Goal: Communication & Community: Answer question/provide support

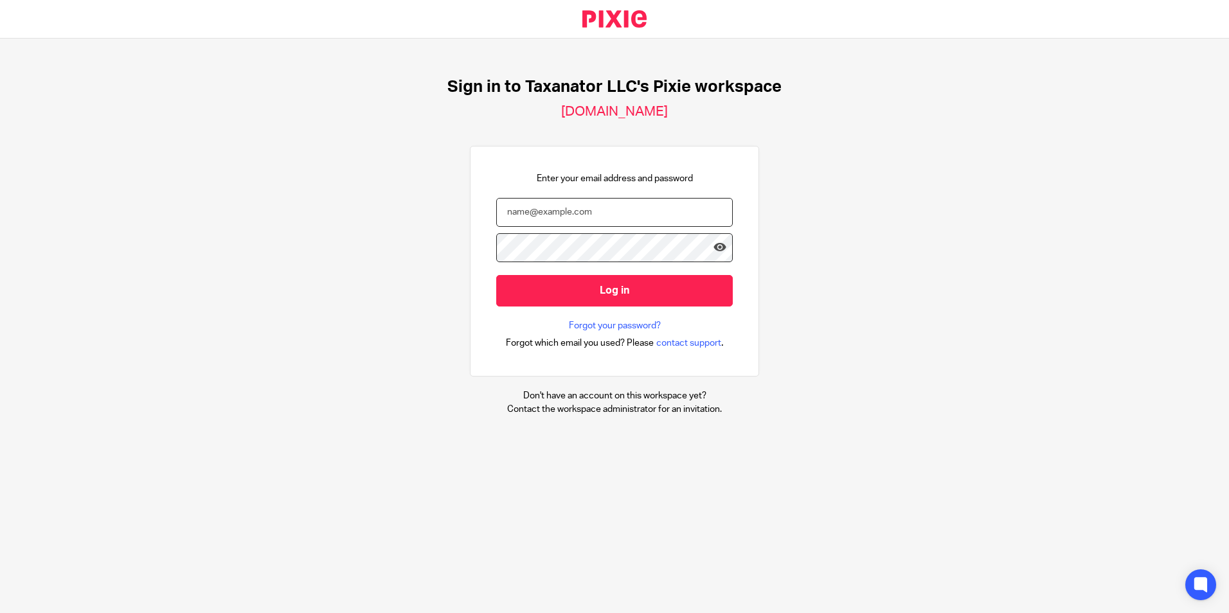
click at [528, 214] on input "email" at bounding box center [614, 212] width 236 height 29
paste input "[EMAIL_ADDRESS][DOMAIN_NAME]"
type input "[EMAIL_ADDRESS][DOMAIN_NAME]"
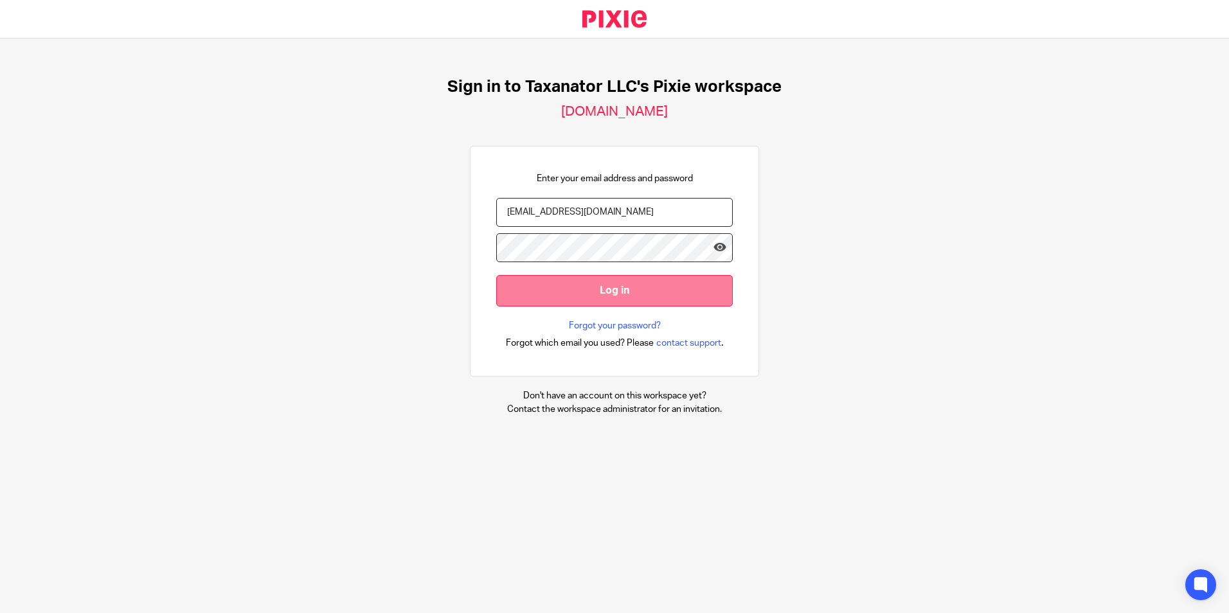
click at [561, 293] on input "Log in" at bounding box center [614, 290] width 236 height 31
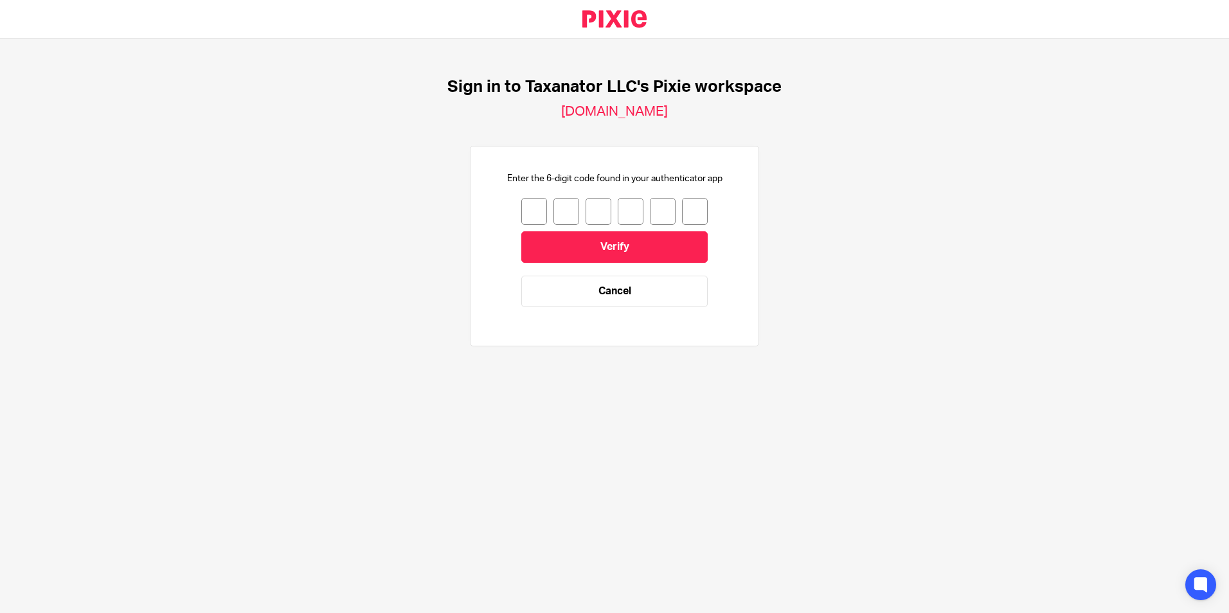
click at [521, 214] on input "number" at bounding box center [534, 211] width 26 height 27
type input "7"
type input "3"
type input "4"
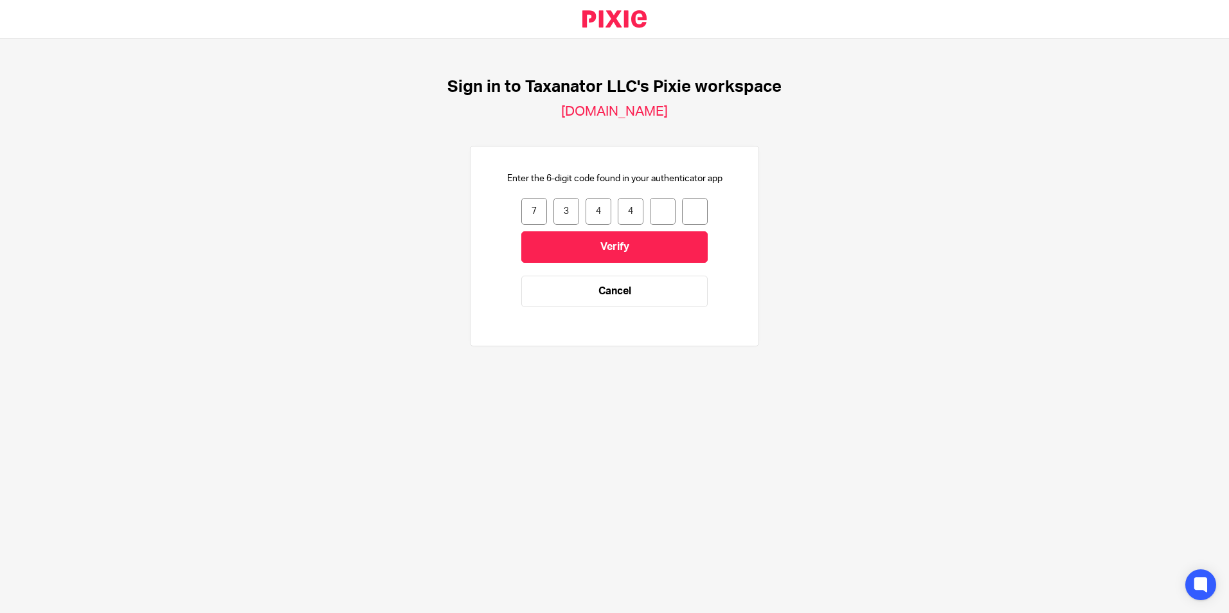
type input "1"
type input "4"
click at [555, 240] on input "Verify" at bounding box center [614, 246] width 186 height 31
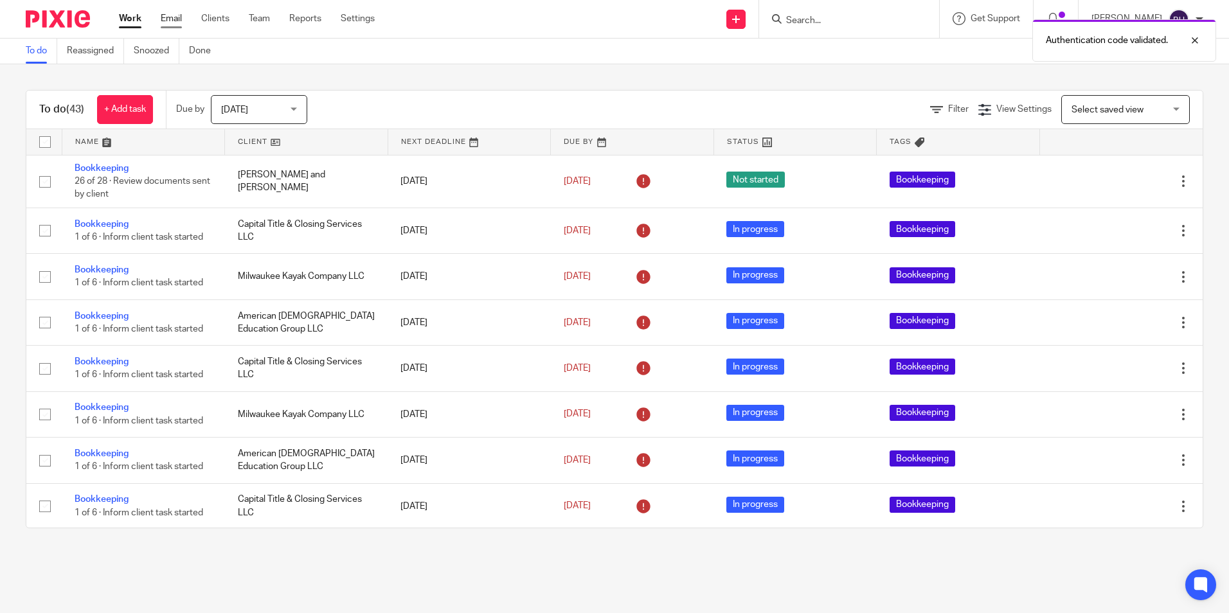
click at [167, 21] on link "Email" at bounding box center [171, 18] width 21 height 13
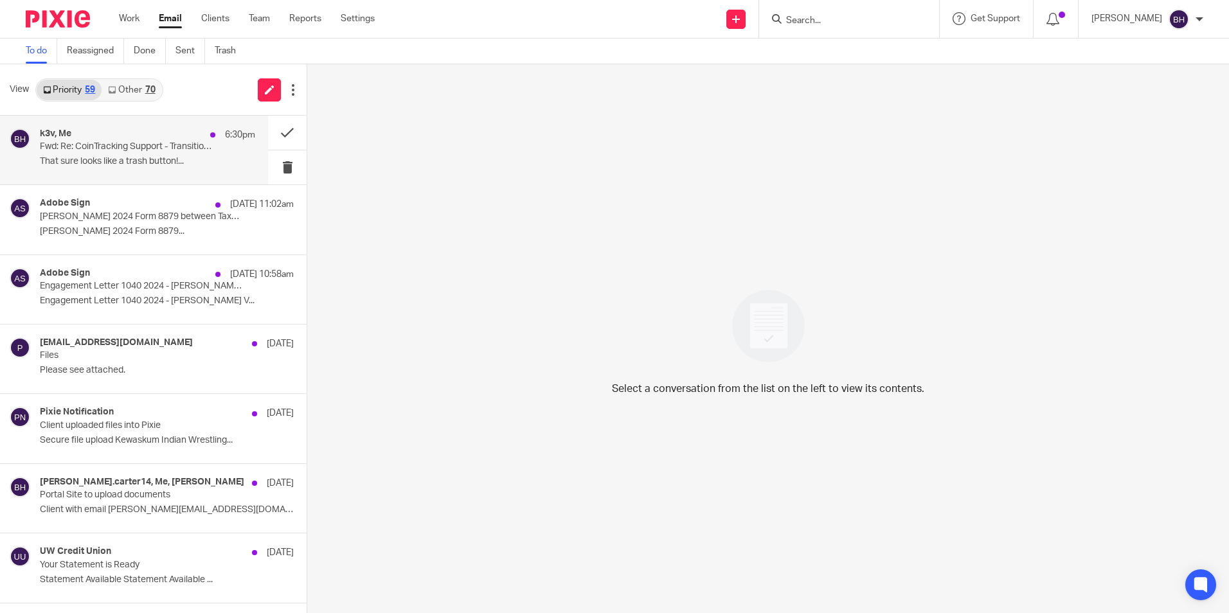
click at [106, 139] on div "k3v, Me 6:30pm" at bounding box center [147, 135] width 215 height 13
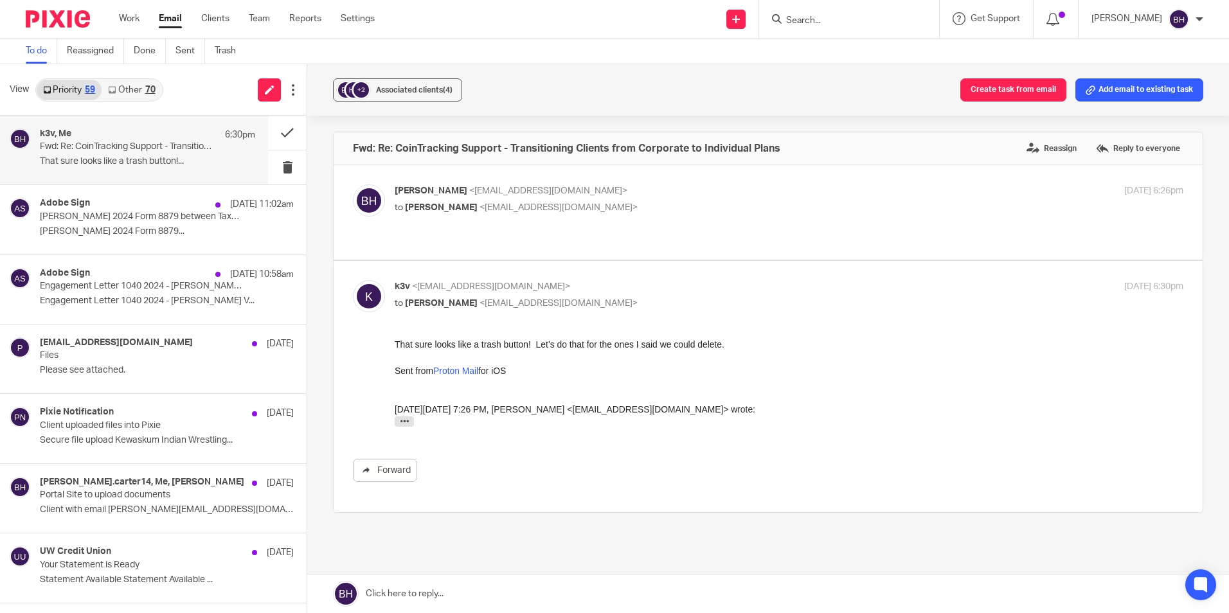
click at [486, 585] on link at bounding box center [767, 593] width 921 height 39
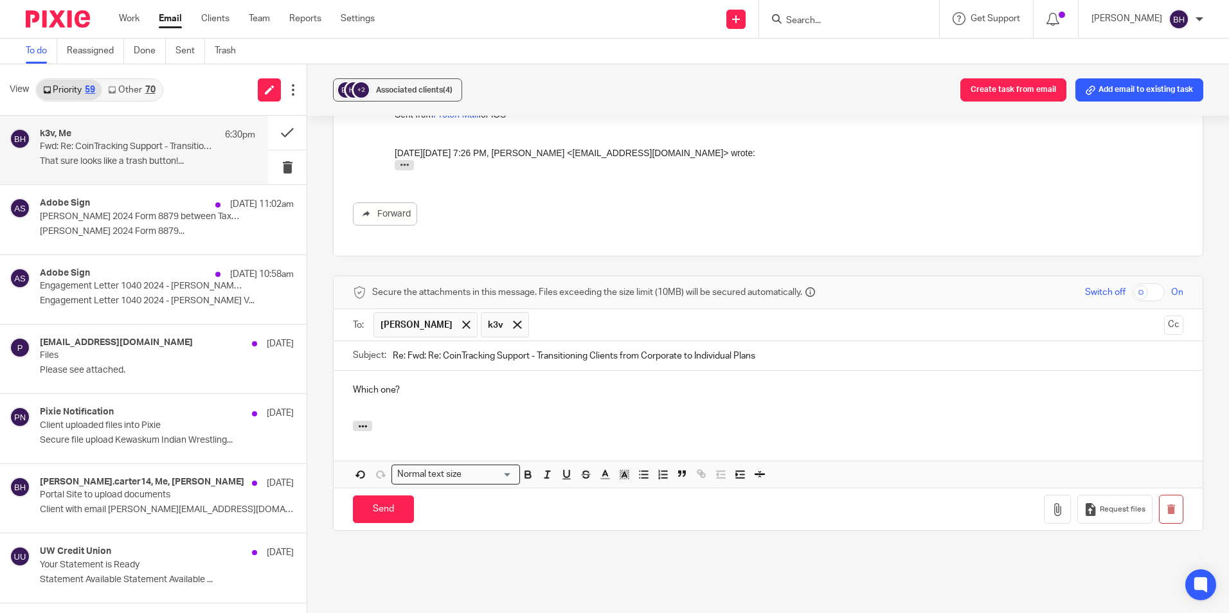
click at [128, 90] on link "Other 70" at bounding box center [132, 90] width 60 height 21
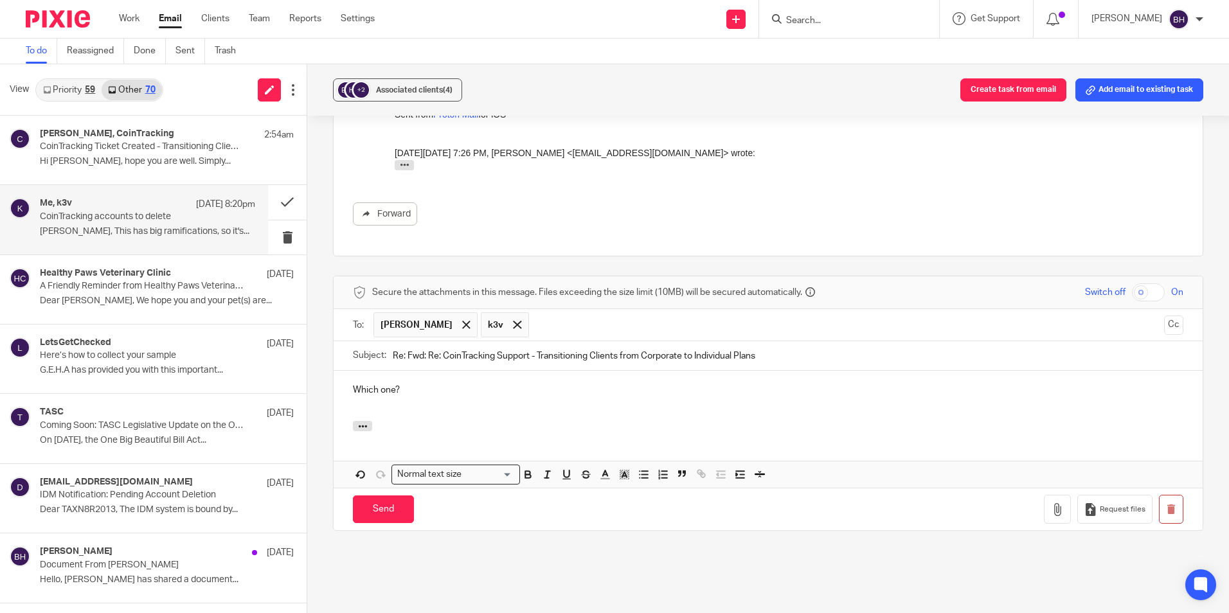
click at [108, 218] on p "CoinTracking accounts to delete" at bounding box center [126, 216] width 172 height 11
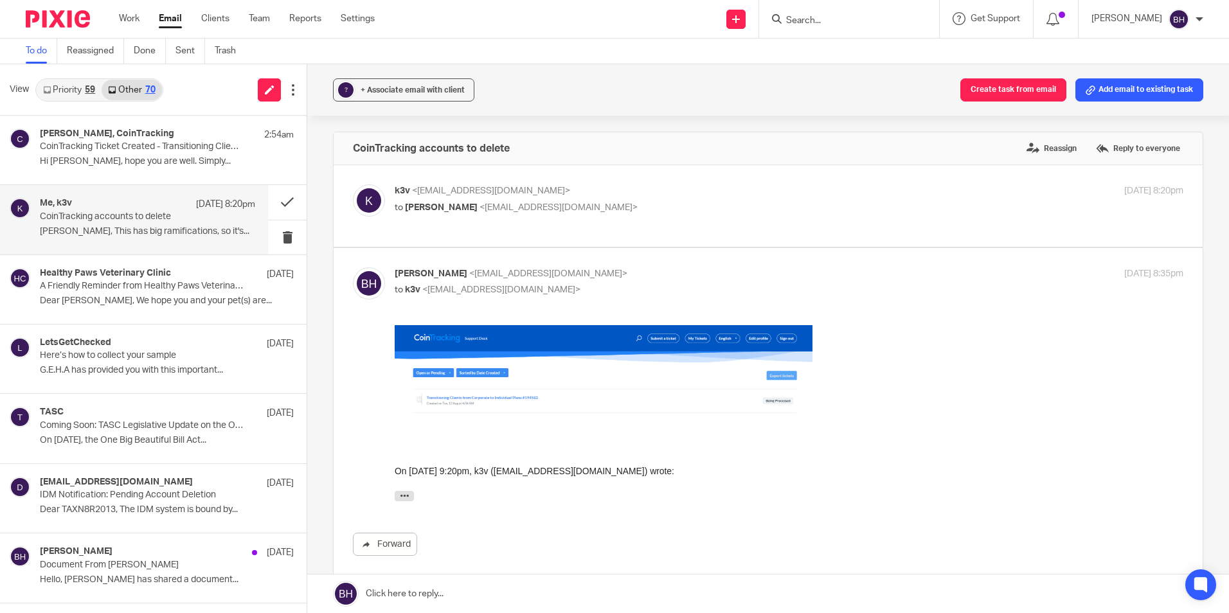
click at [533, 202] on p "to Barb Harmon <bharmon@taxn8r.com>" at bounding box center [658, 207] width 526 height 13
checkbox input "true"
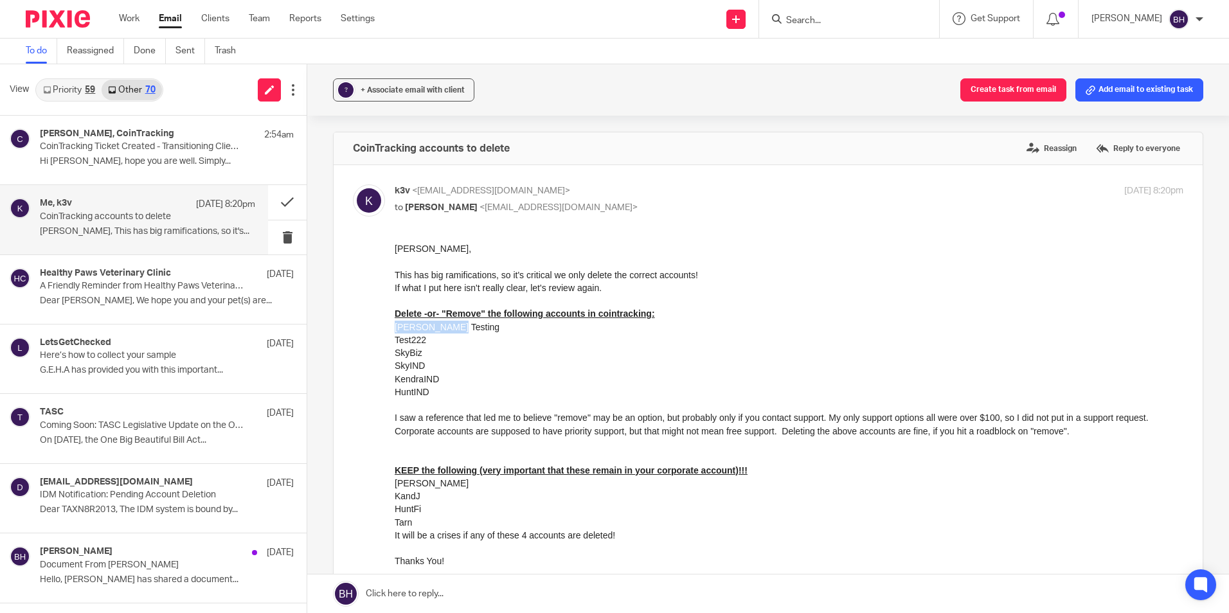
drag, startPoint x: 457, startPoint y: 328, endPoint x: 395, endPoint y: 330, distance: 63.0
click at [395, 330] on div "Esker Testing" at bounding box center [789, 327] width 788 height 13
drag, startPoint x: 395, startPoint y: 330, endPoint x: 431, endPoint y: 339, distance: 37.6
click at [431, 339] on div "Test222" at bounding box center [789, 339] width 788 height 13
drag, startPoint x: 431, startPoint y: 339, endPoint x: 401, endPoint y: 340, distance: 30.2
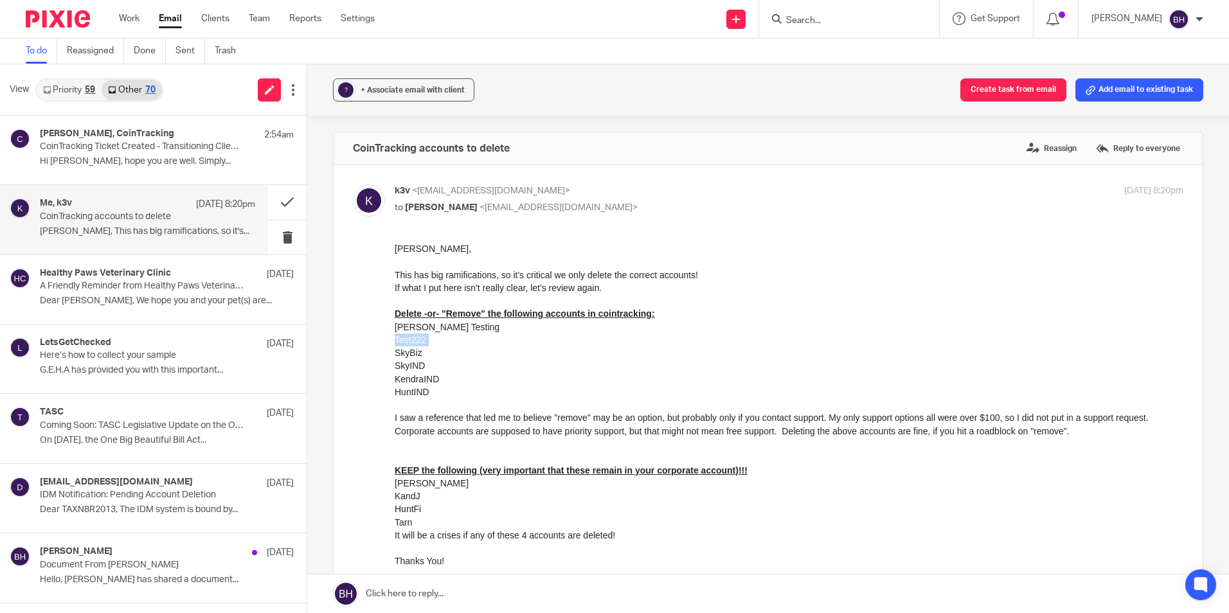
click at [401, 340] on div "Test222" at bounding box center [789, 339] width 788 height 13
copy div "Test222"
click at [84, 87] on link "Priority 59" at bounding box center [69, 90] width 65 height 21
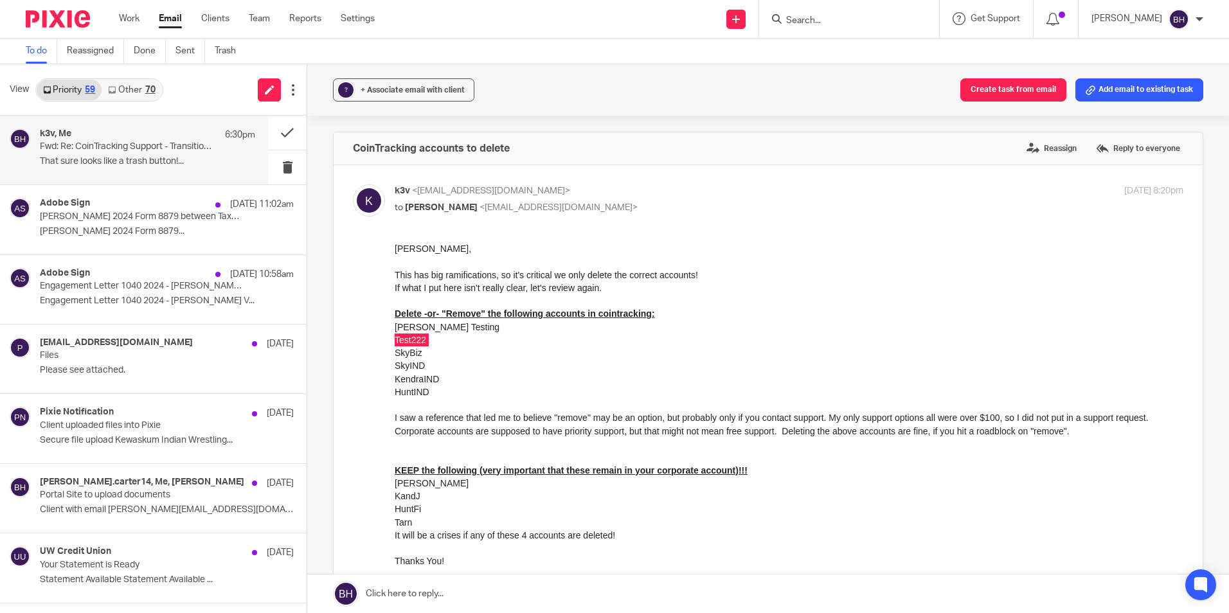
drag, startPoint x: 88, startPoint y: 147, endPoint x: 102, endPoint y: 158, distance: 18.3
click at [88, 147] on p "Fwd: Re: CoinTracking Support - Transitioning Clients from Corporate to Individ…" at bounding box center [126, 146] width 172 height 11
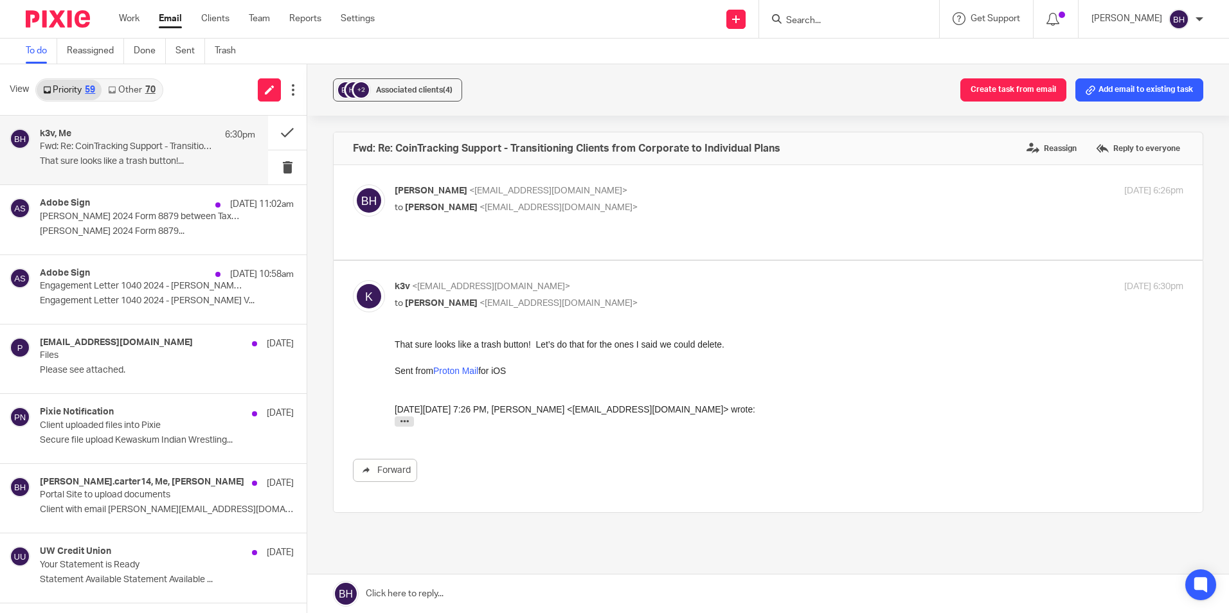
click at [456, 586] on link at bounding box center [767, 593] width 921 height 39
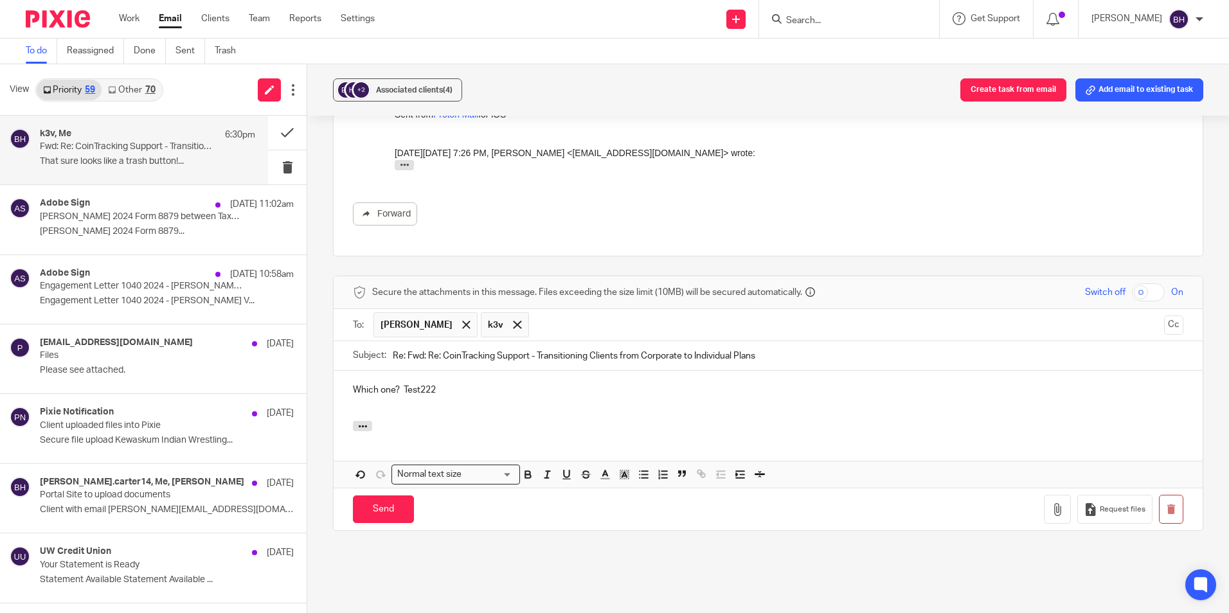
scroll to position [189, 0]
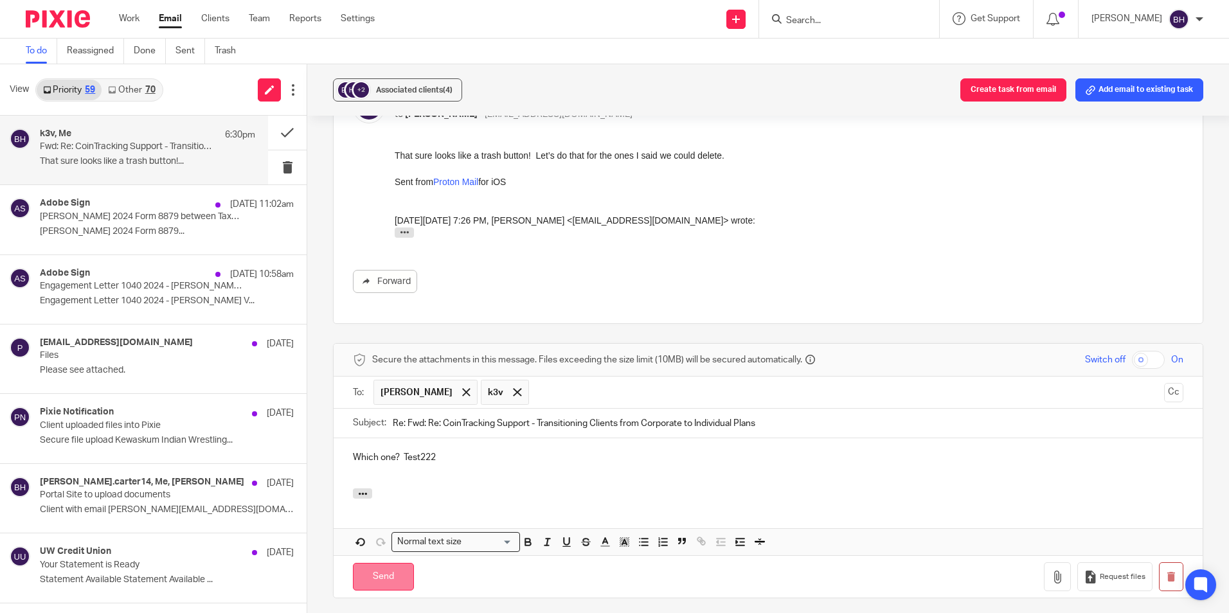
click at [400, 563] on input "Send" at bounding box center [383, 577] width 61 height 28
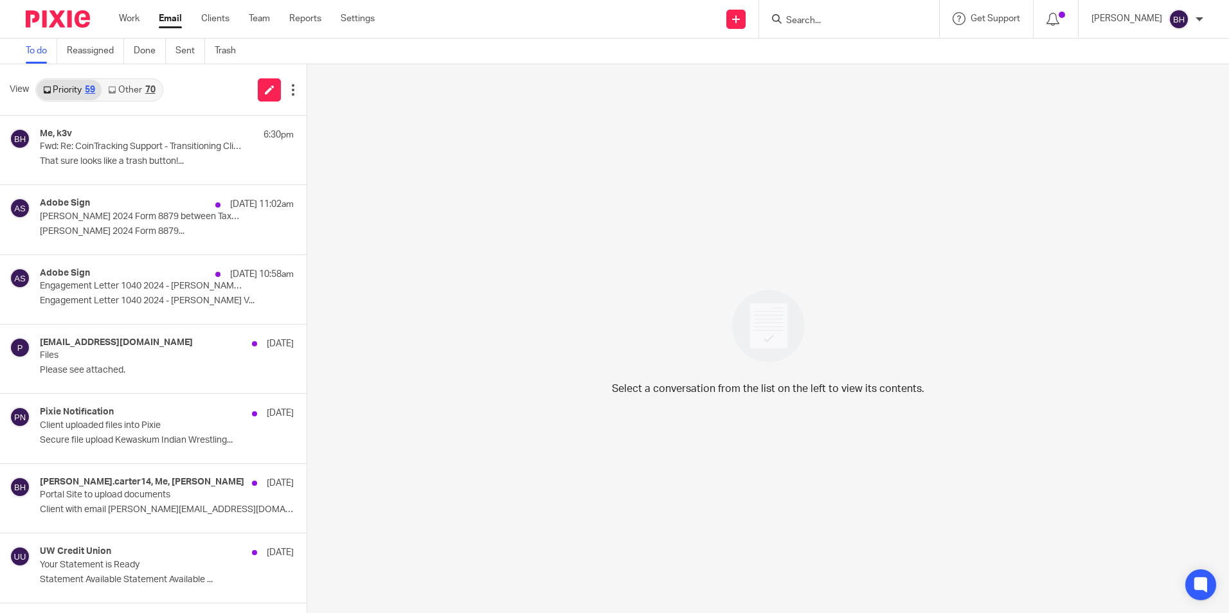
click at [130, 88] on link "Other 70" at bounding box center [132, 90] width 60 height 21
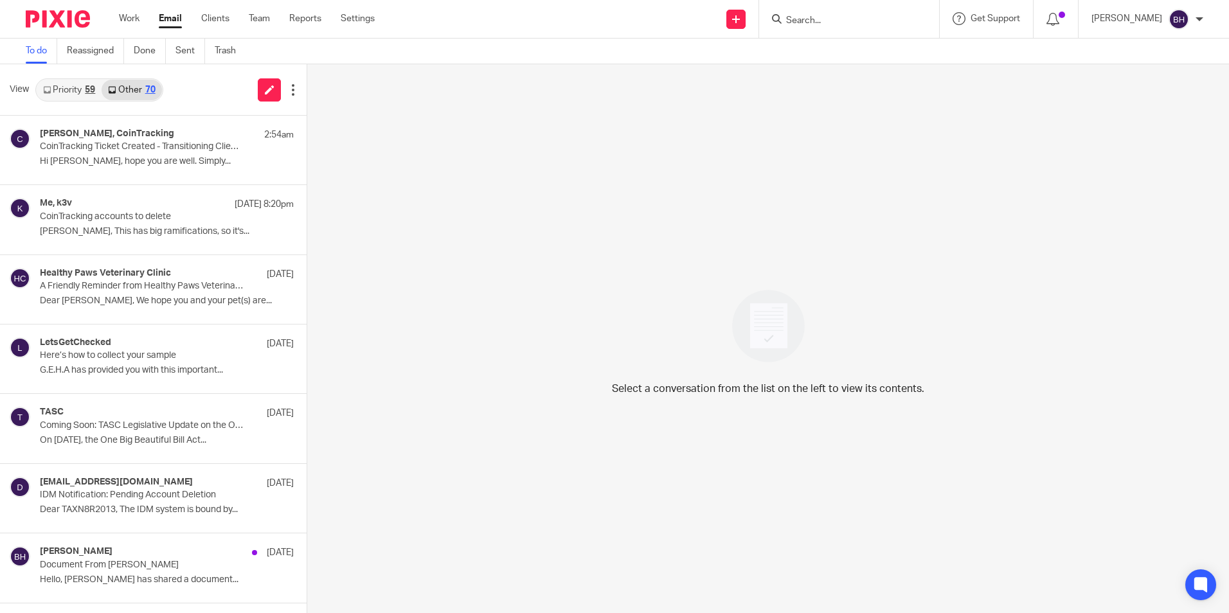
click at [63, 92] on link "Priority 59" at bounding box center [69, 90] width 65 height 21
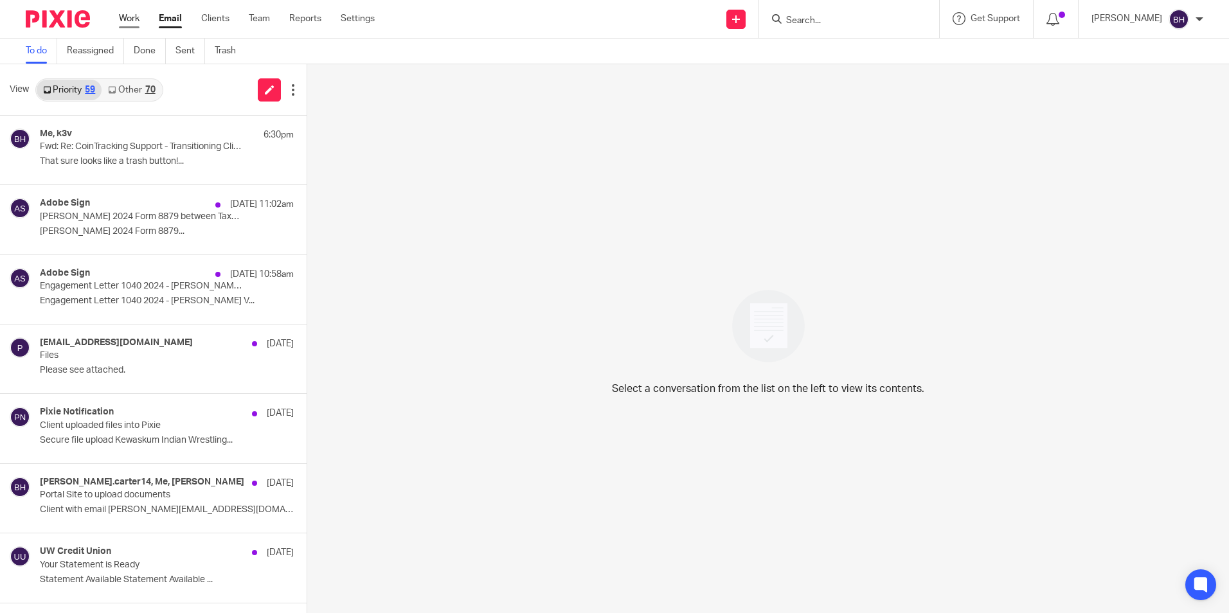
click at [131, 20] on link "Work" at bounding box center [129, 18] width 21 height 13
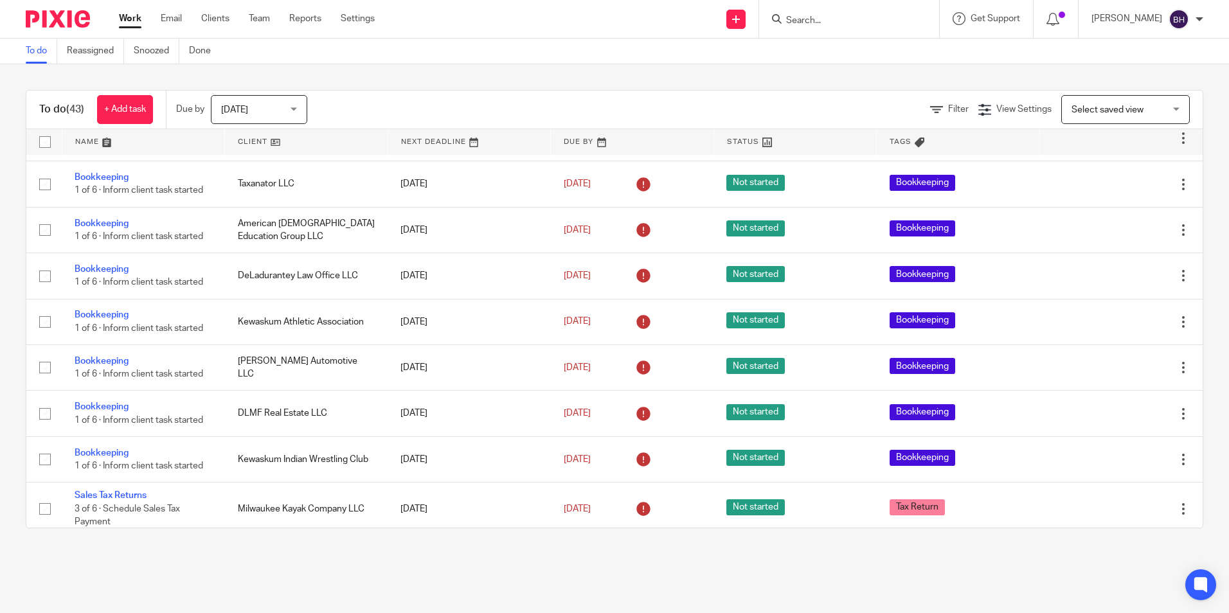
scroll to position [1615, 0]
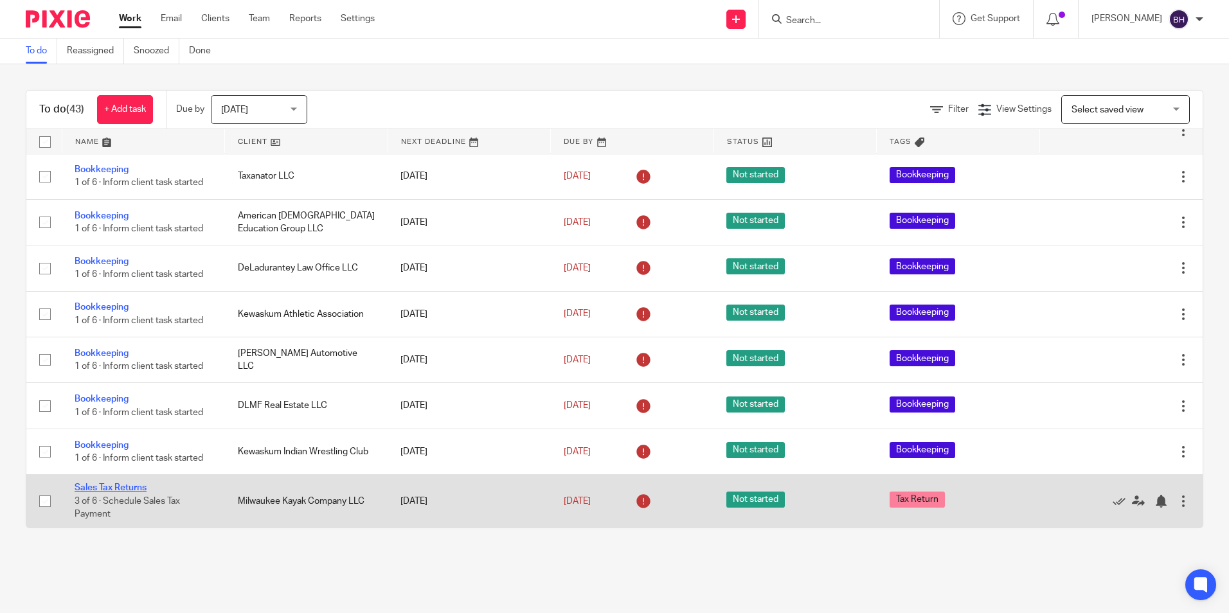
click at [125, 488] on link "Sales Tax Returns" at bounding box center [111, 487] width 72 height 9
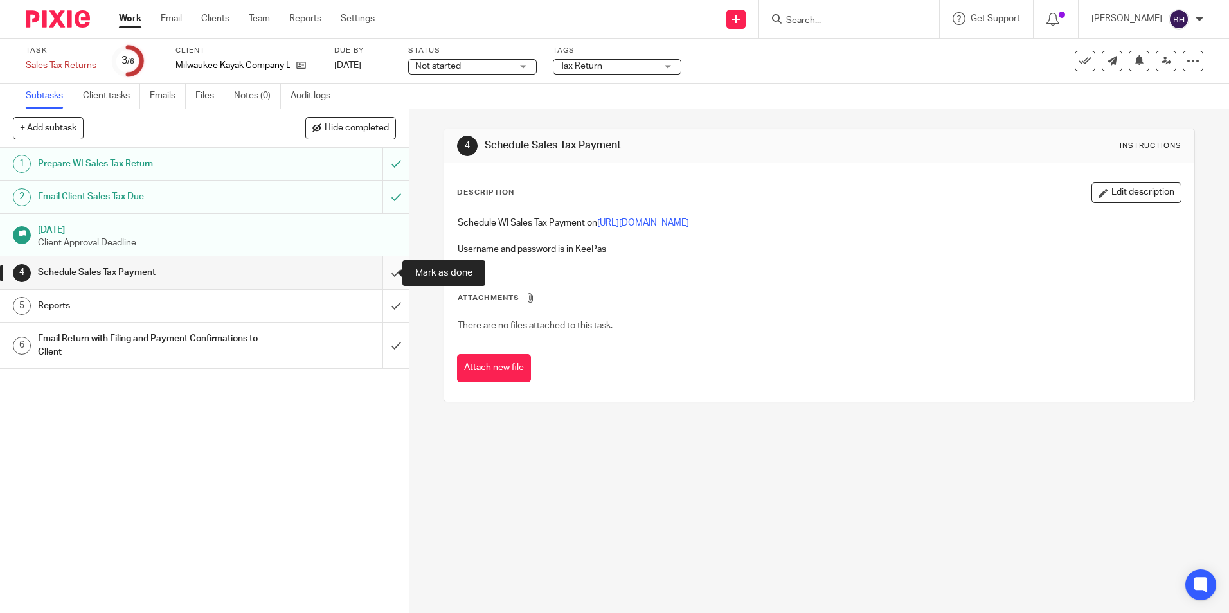
click at [380, 272] on input "submit" at bounding box center [204, 272] width 409 height 32
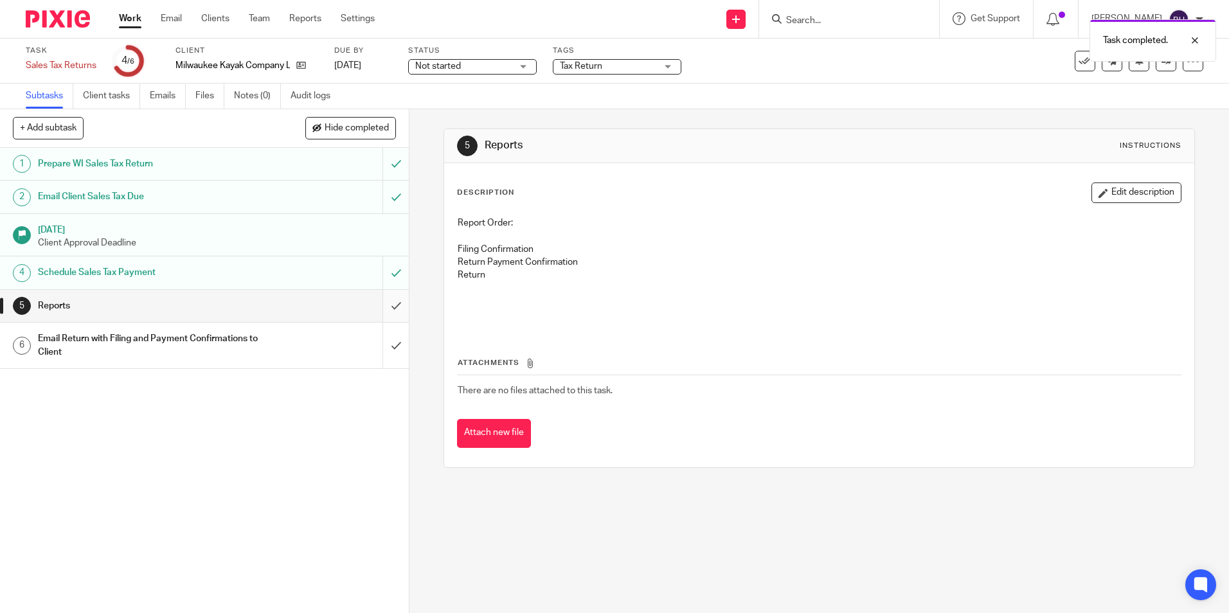
click at [382, 305] on input "submit" at bounding box center [204, 306] width 409 height 32
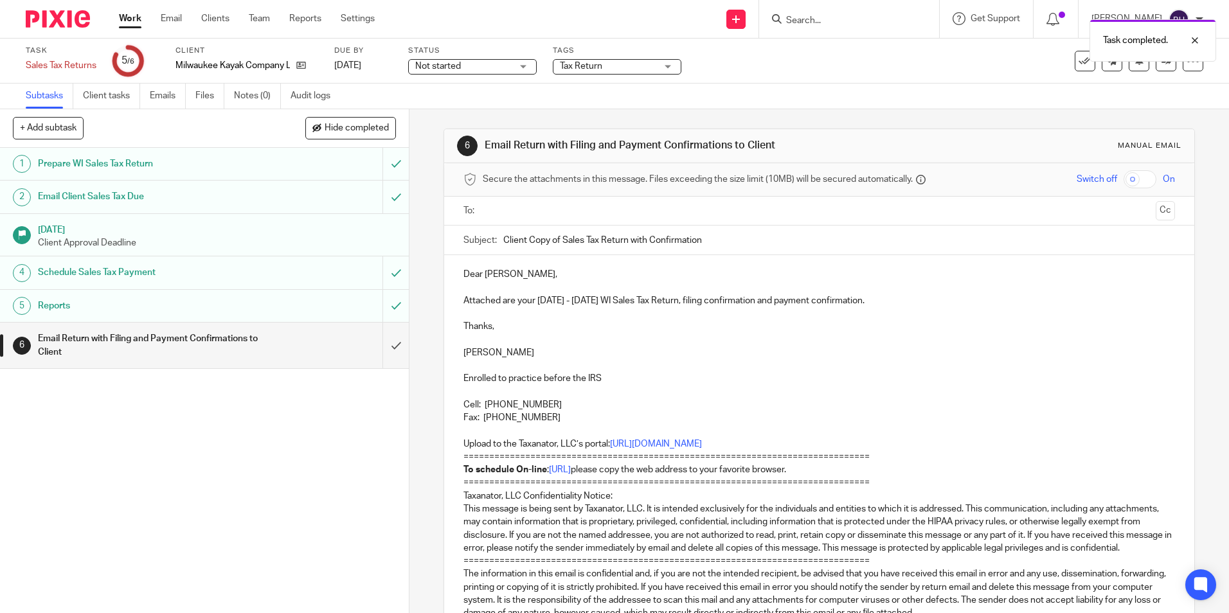
click at [562, 301] on p "Attached are your [DATE] - [DATE] WI Sales Tax Return, filing confirmation and …" at bounding box center [818, 300] width 711 height 13
click at [558, 301] on p "Attached are your [DATE] - [DATE] WI Sales Tax Return, filing confirmation and …" at bounding box center [818, 300] width 711 height 13
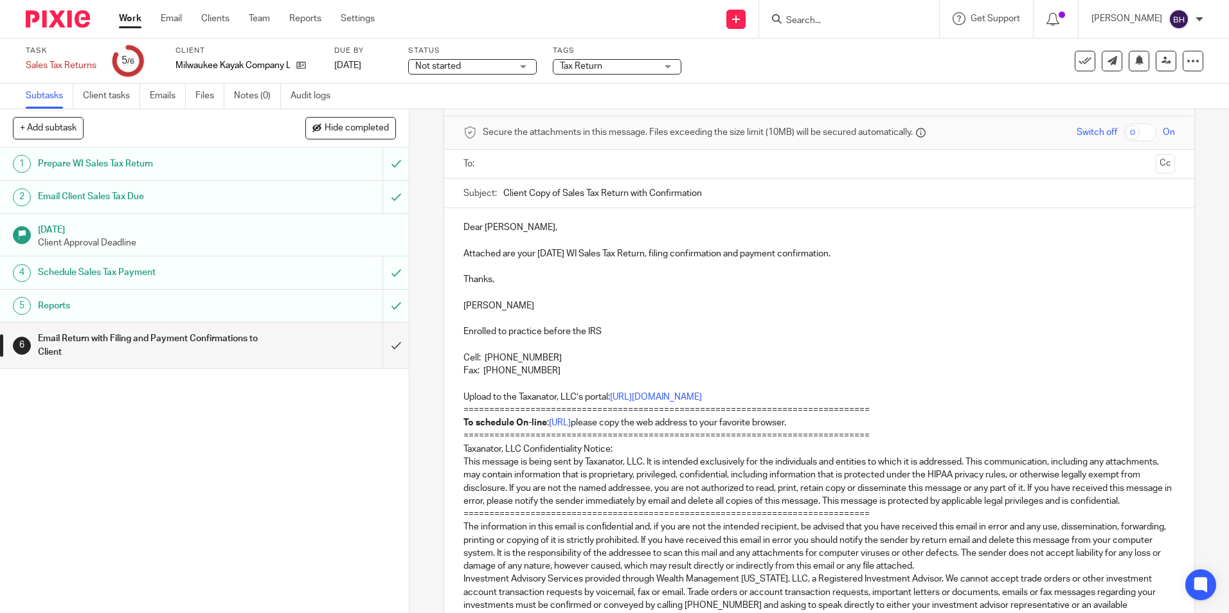
scroll to position [64, 0]
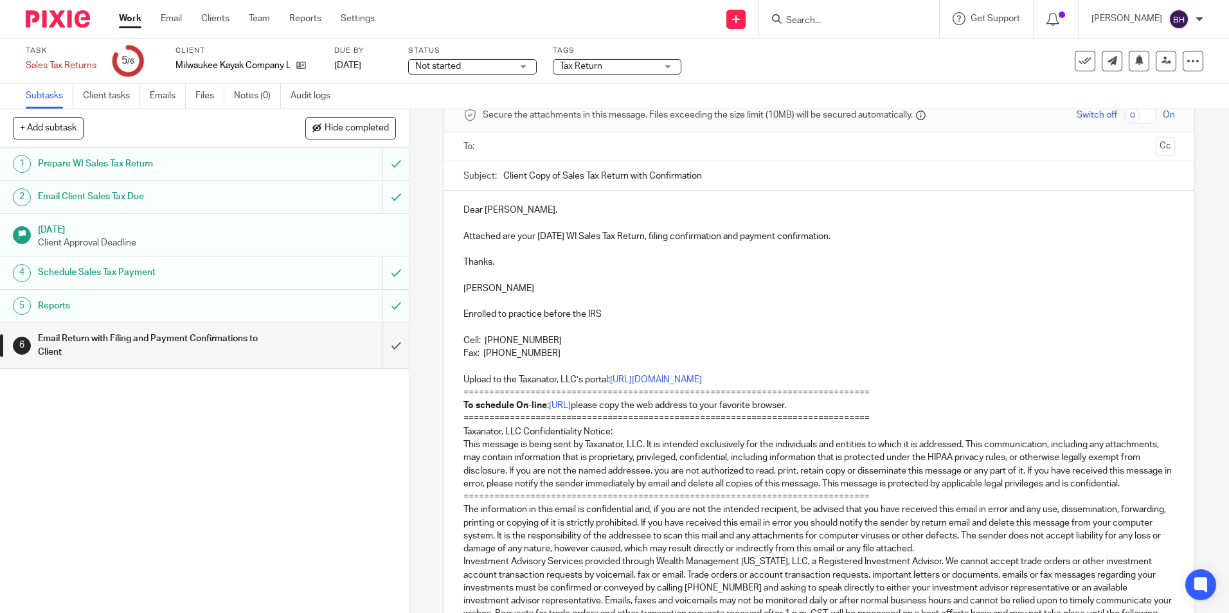
click at [554, 353] on p "Fax: [PHONE_NUMBER]" at bounding box center [818, 353] width 711 height 13
drag, startPoint x: 882, startPoint y: 409, endPoint x: 454, endPoint y: 353, distance: 431.5
click at [454, 353] on div "Dear Beth, Attached are your July, 2025 WI Sales Tax Return, filing confirmatio…" at bounding box center [818, 417] width 749 height 452
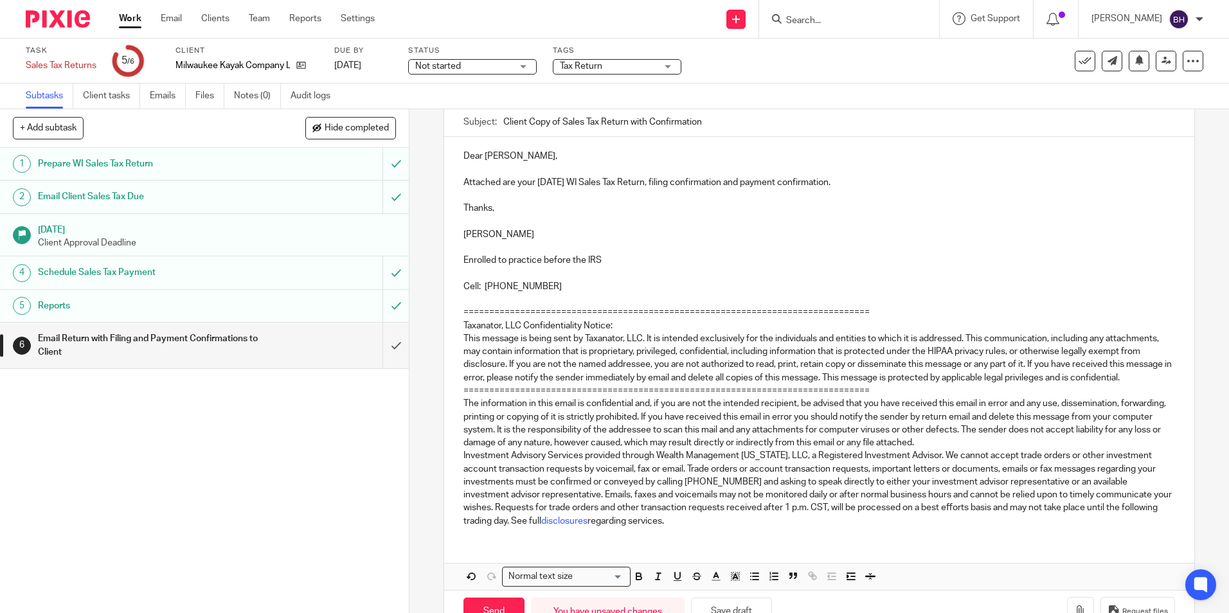
scroll to position [170, 0]
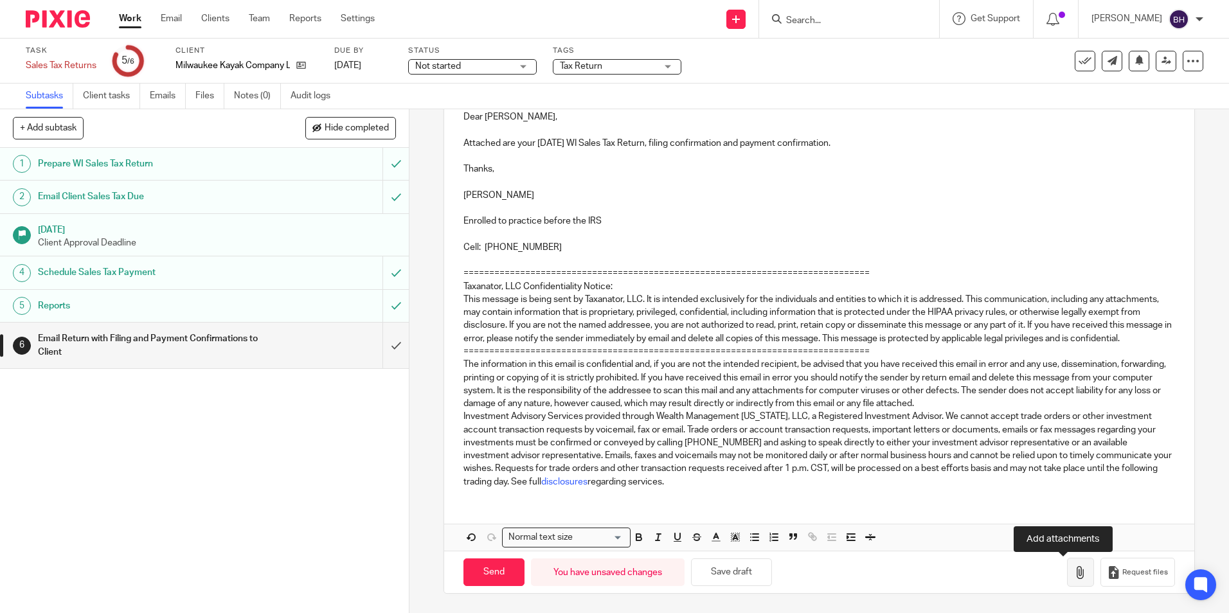
click at [1067, 571] on button "button" at bounding box center [1080, 572] width 27 height 29
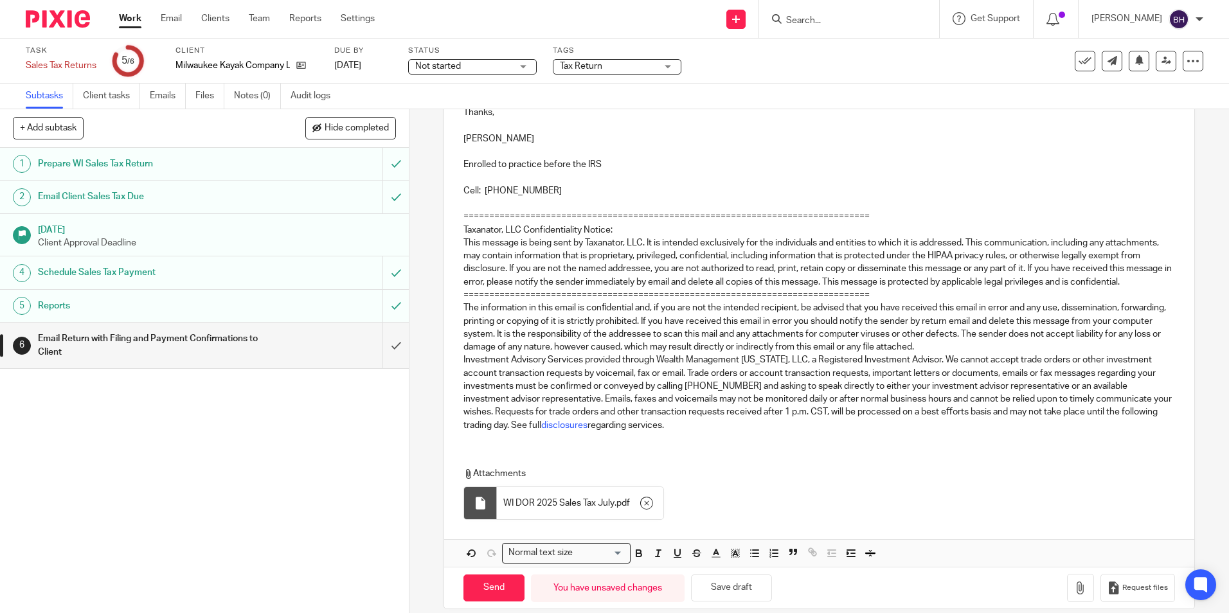
scroll to position [243, 0]
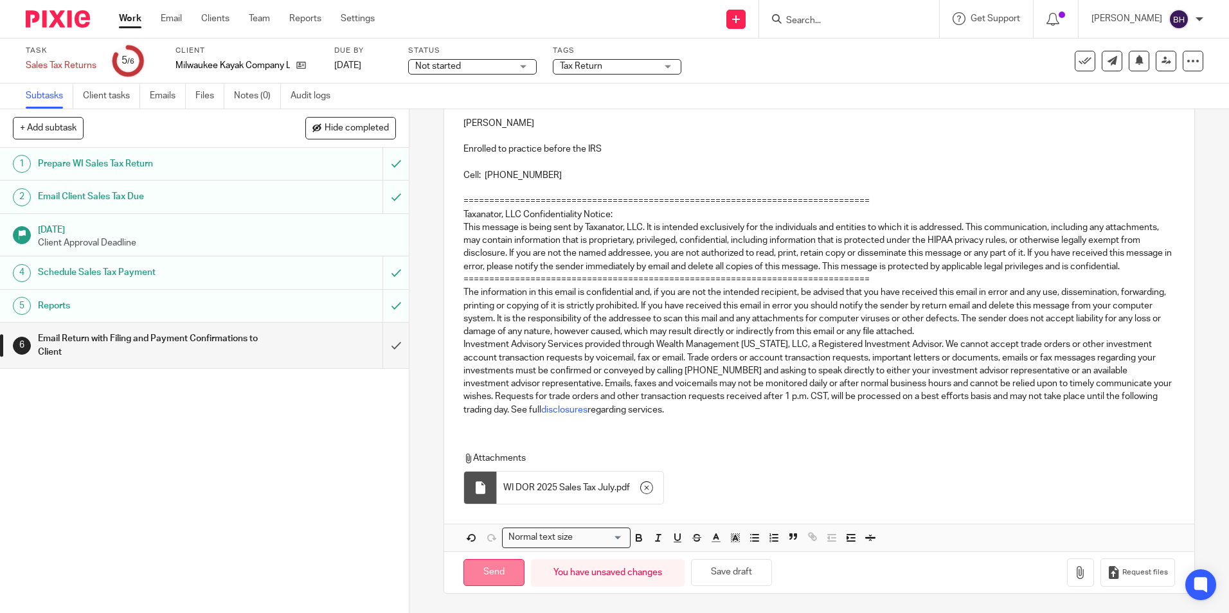
click at [508, 570] on input "Send" at bounding box center [493, 573] width 61 height 28
click at [488, 576] on input "Send" at bounding box center [493, 573] width 61 height 28
click at [1193, 48] on div "Recipient address not found." at bounding box center [1126, 40] width 177 height 42
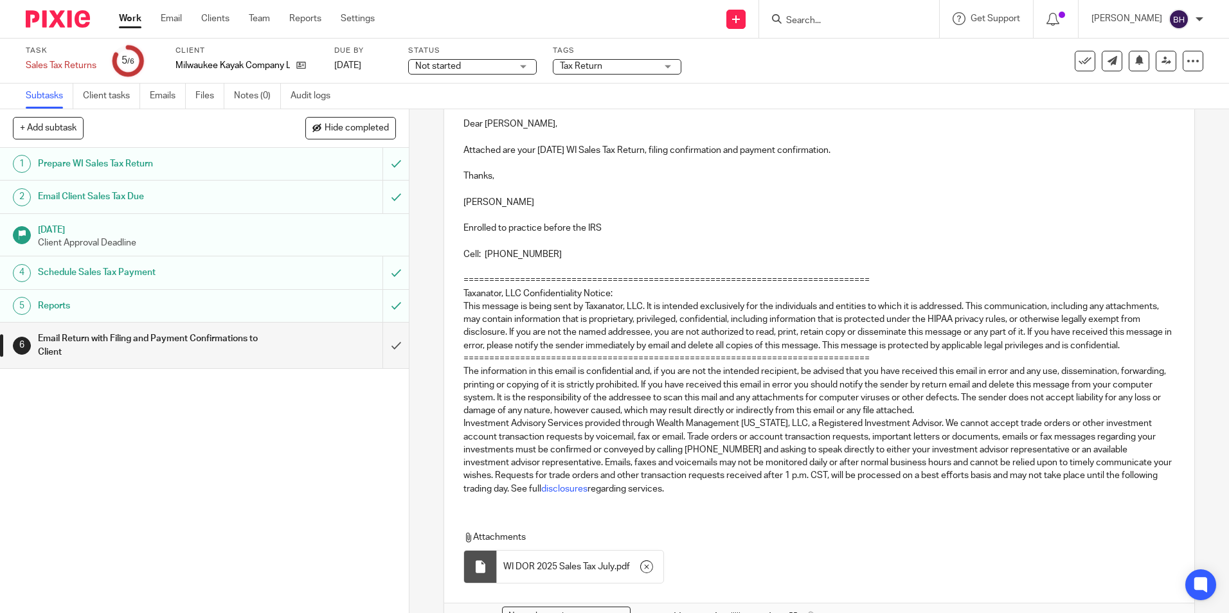
scroll to position [0, 0]
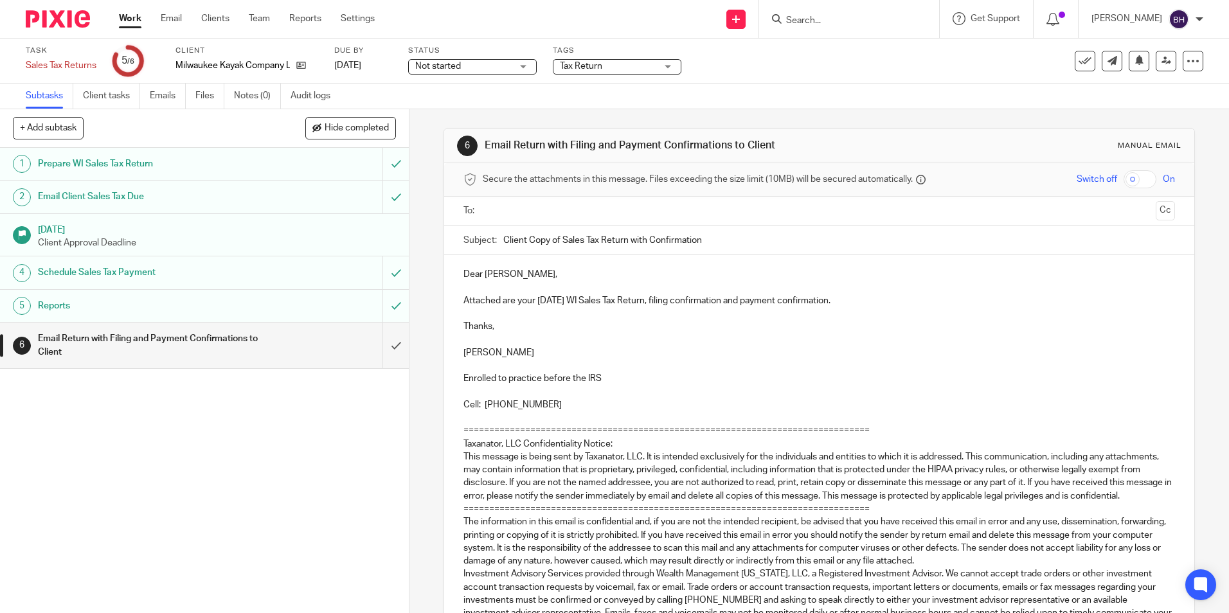
click at [612, 222] on div at bounding box center [819, 211] width 671 height 29
click at [601, 211] on input "text" at bounding box center [818, 211] width 662 height 15
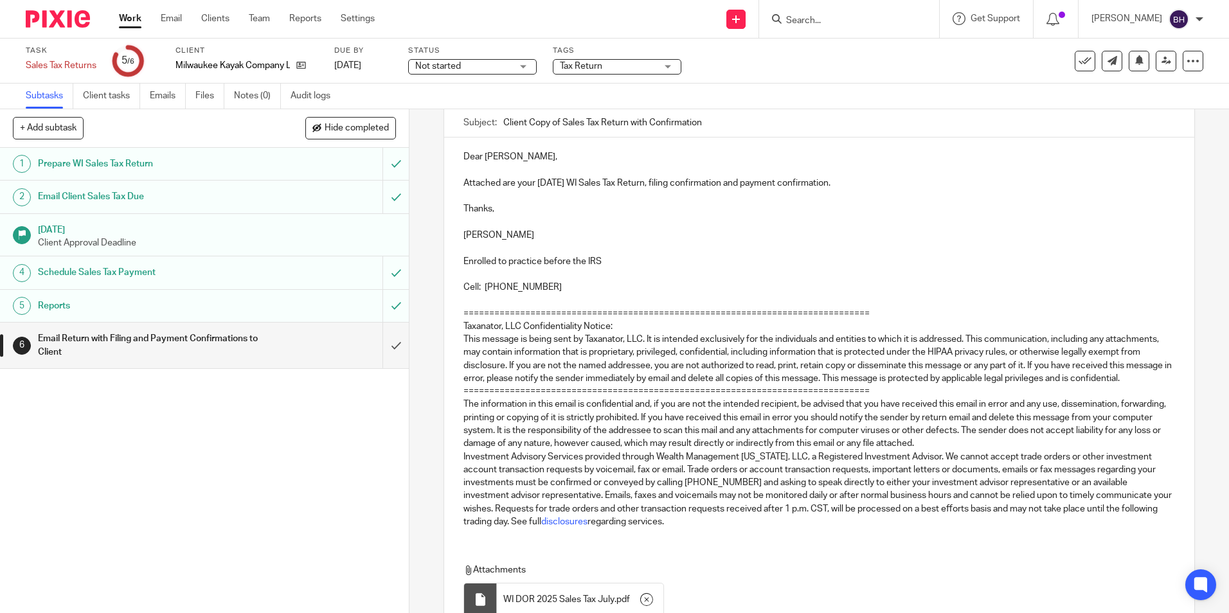
scroll to position [245, 0]
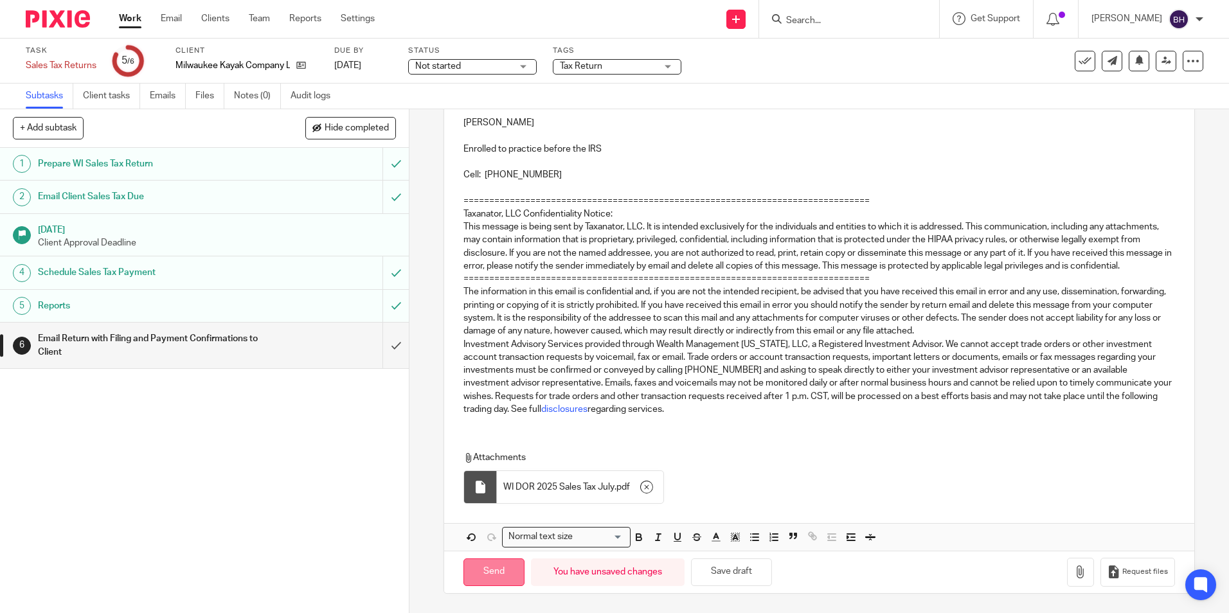
click at [480, 579] on input "Send" at bounding box center [493, 572] width 61 height 28
type input "Sent"
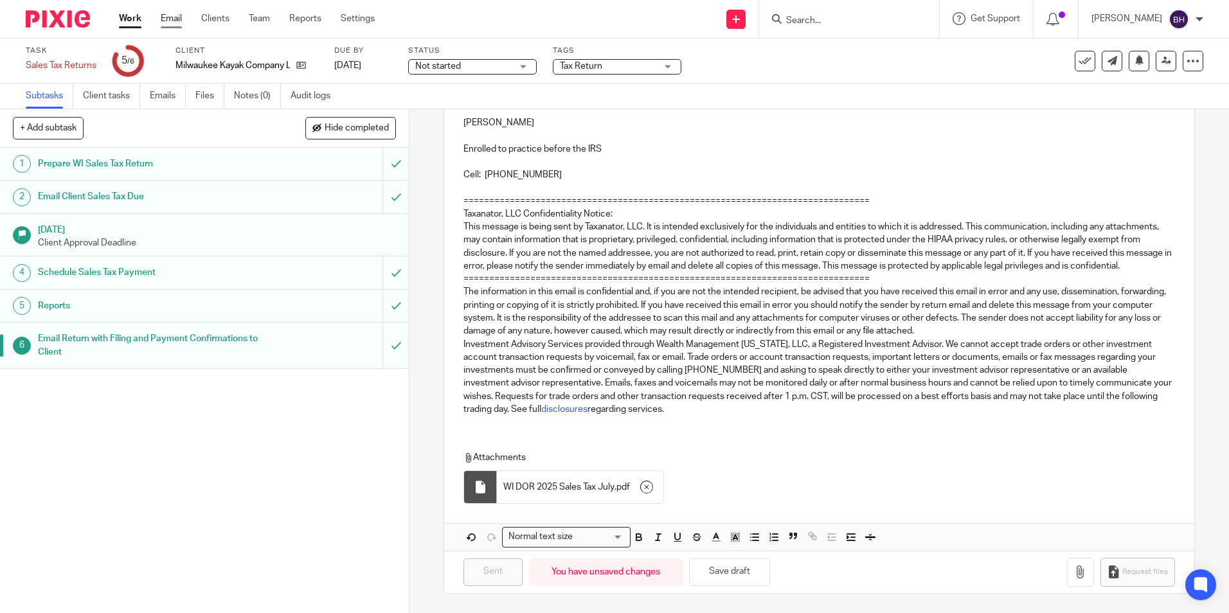
click at [170, 19] on link "Email" at bounding box center [171, 18] width 21 height 13
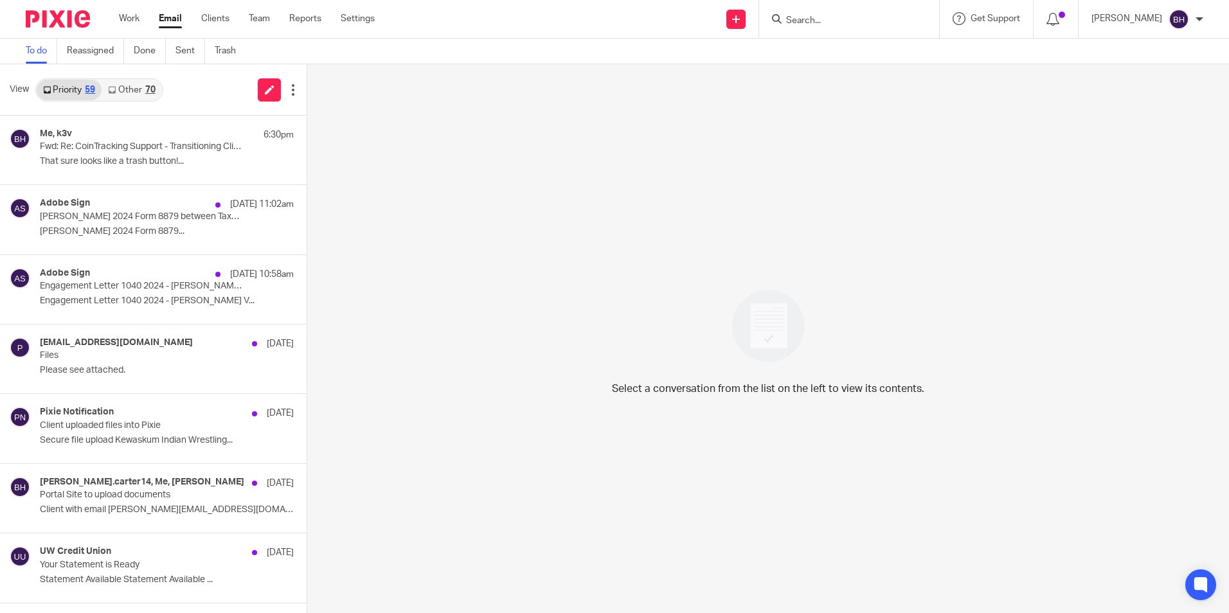
click at [139, 89] on link "Other 70" at bounding box center [132, 90] width 60 height 21
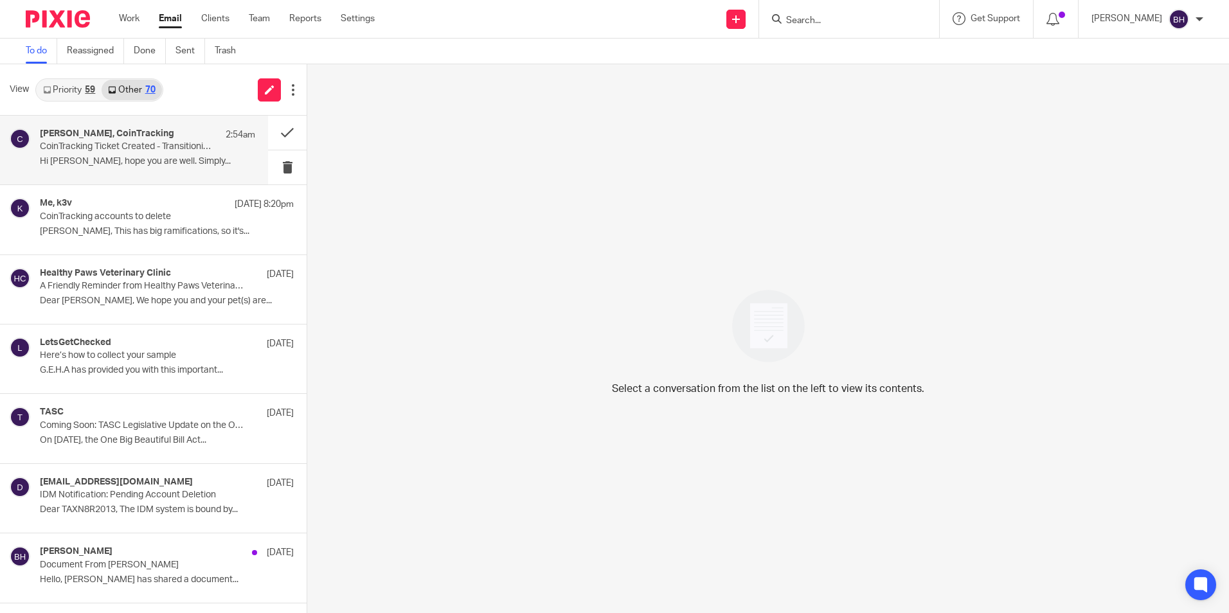
click at [134, 164] on p "Hi [PERSON_NAME], hope you are well. Simply..." at bounding box center [147, 161] width 215 height 11
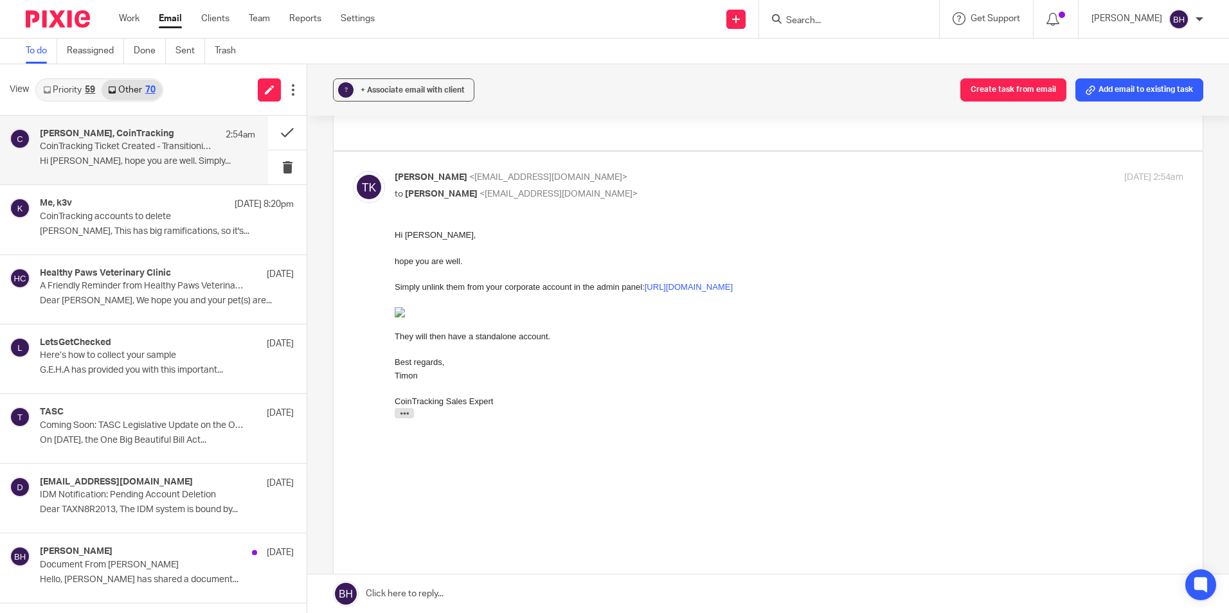
scroll to position [129, 0]
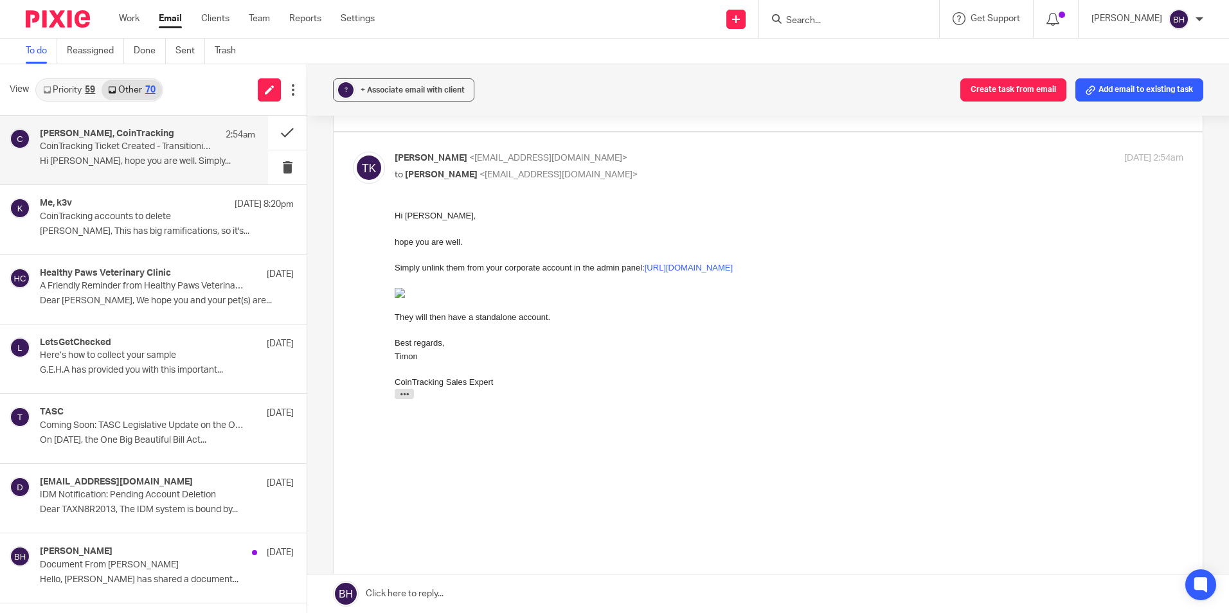
click at [78, 84] on link "Priority 59" at bounding box center [69, 90] width 65 height 21
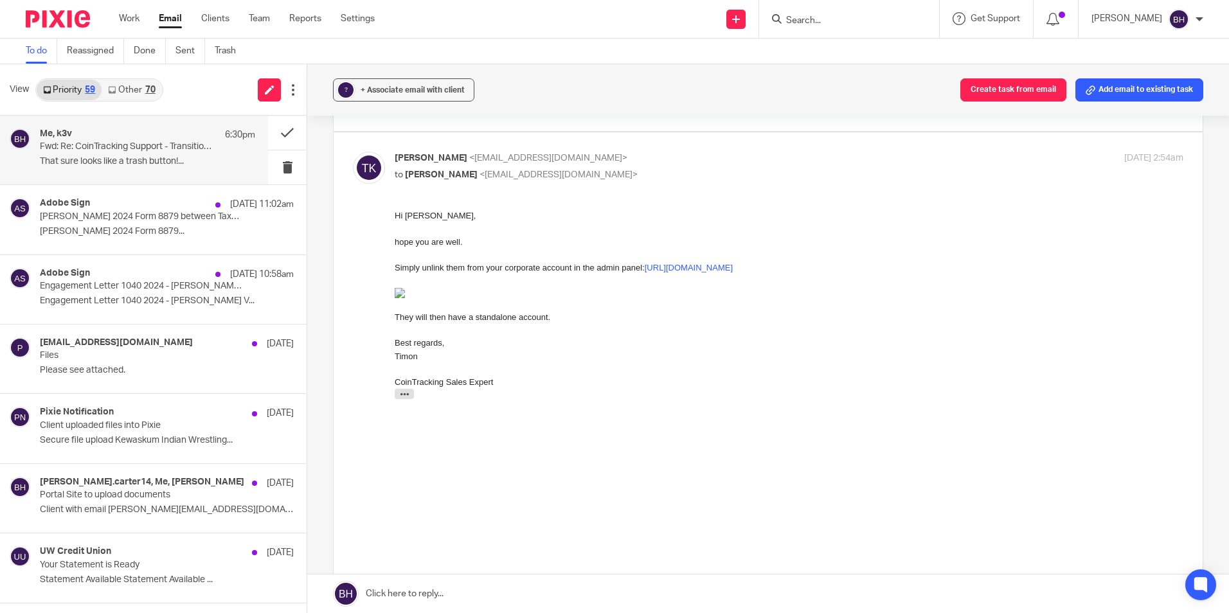
click at [96, 146] on p "Fwd: Re: CoinTracking Support - Transitioning Clients from Corporate to Individ…" at bounding box center [126, 146] width 172 height 11
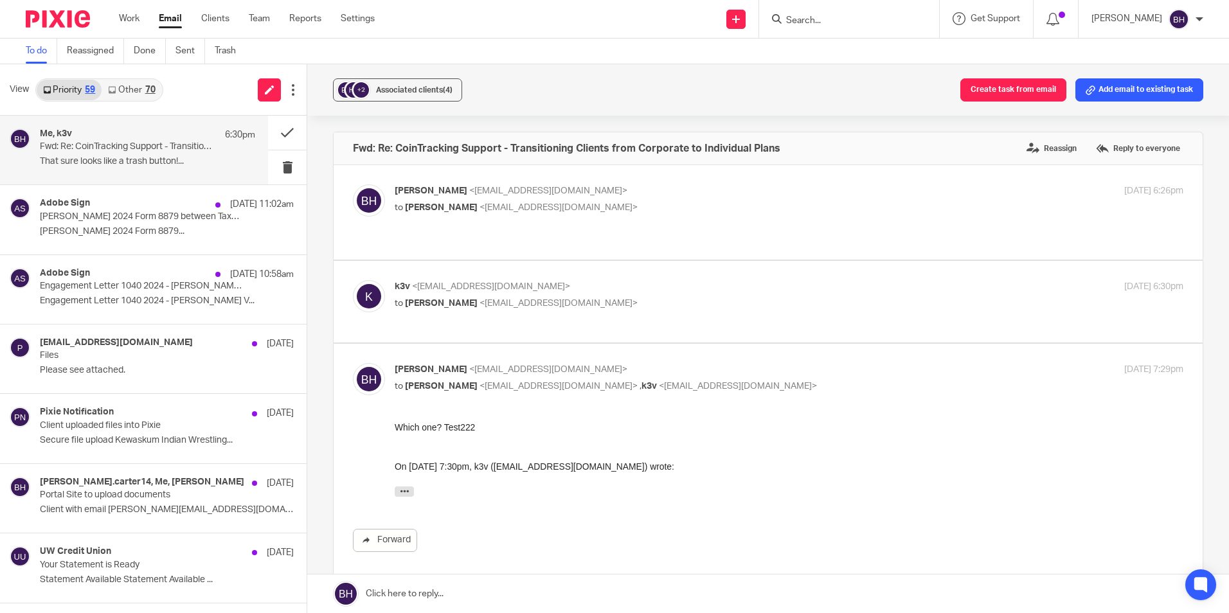
scroll to position [0, 0]
click at [506, 604] on link at bounding box center [767, 593] width 921 height 39
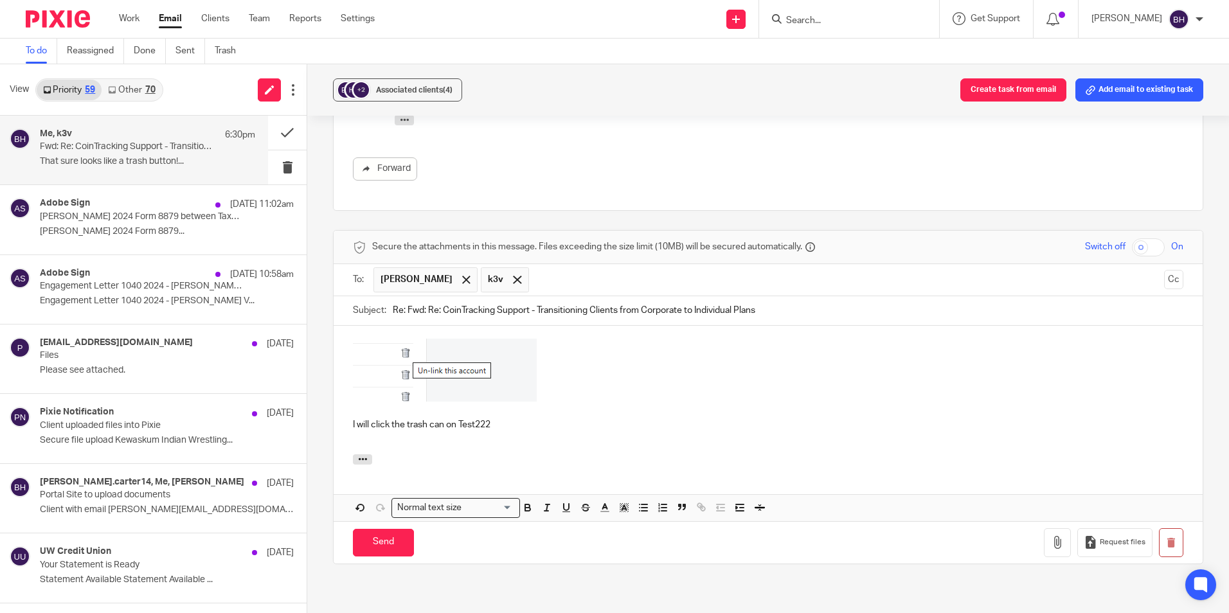
scroll to position [387, 0]
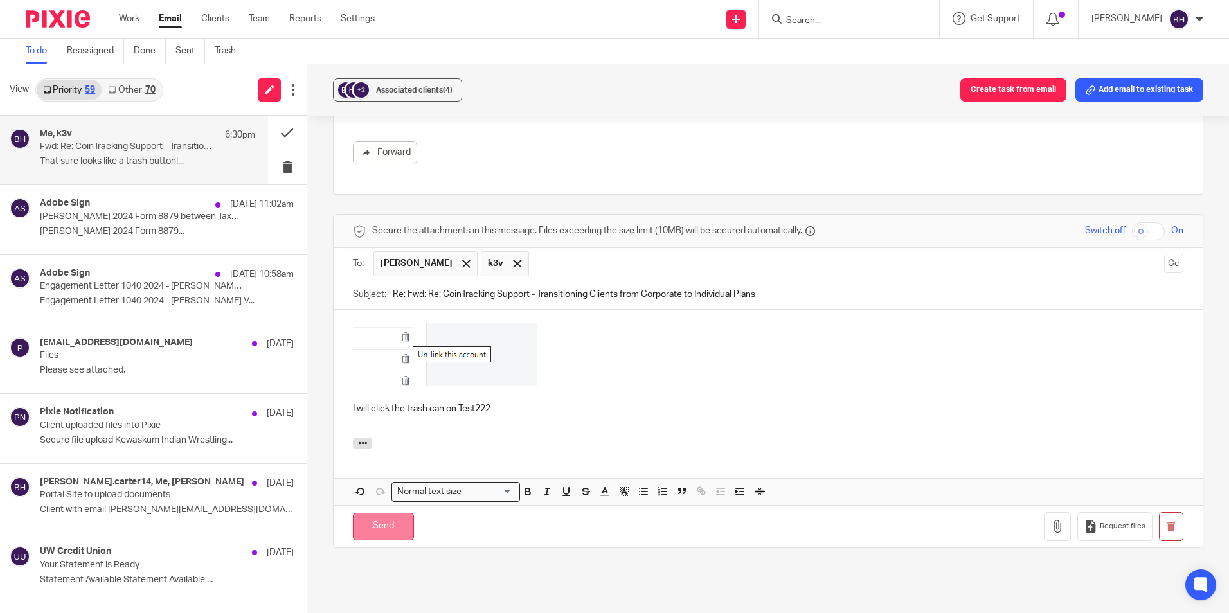
click at [387, 513] on input "Send" at bounding box center [383, 527] width 61 height 28
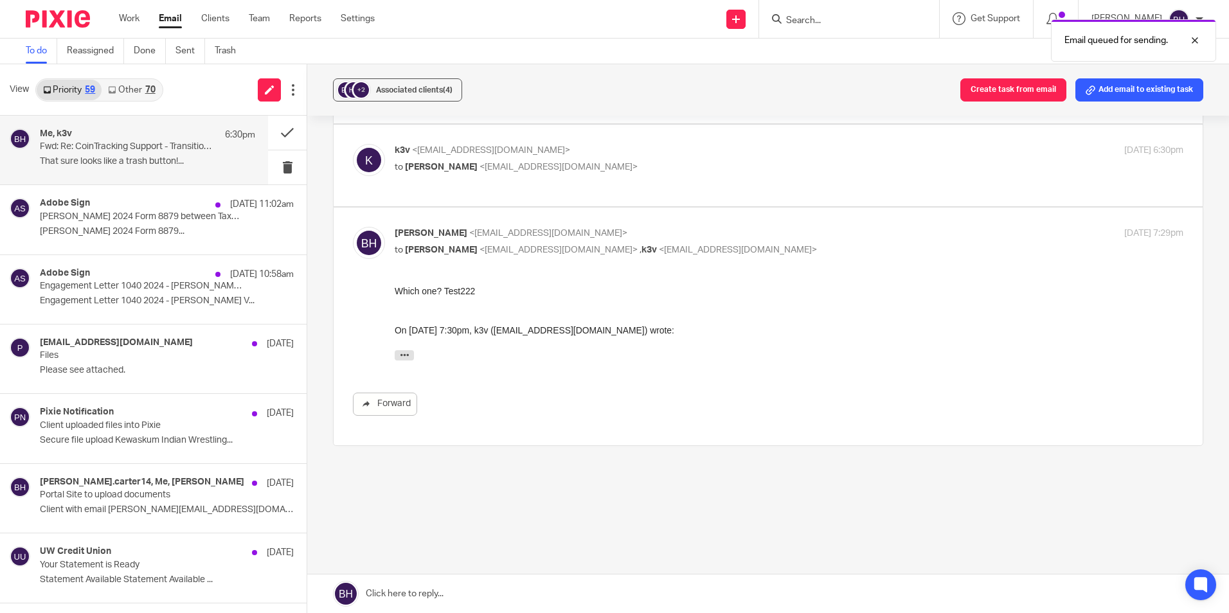
scroll to position [102, 0]
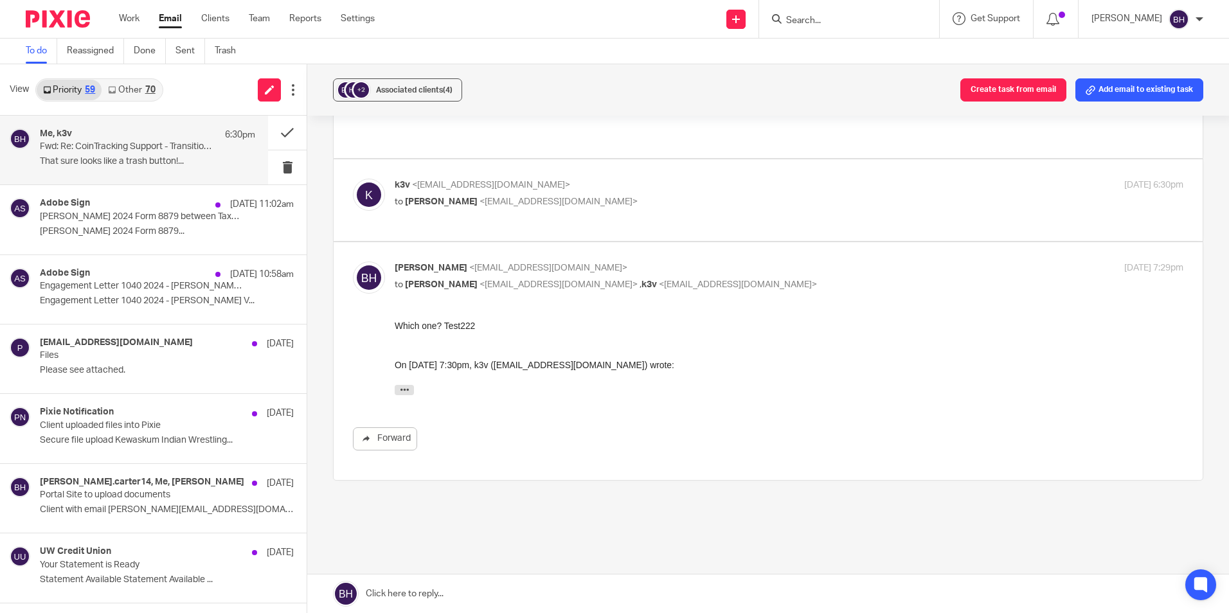
click at [435, 592] on link at bounding box center [767, 593] width 921 height 39
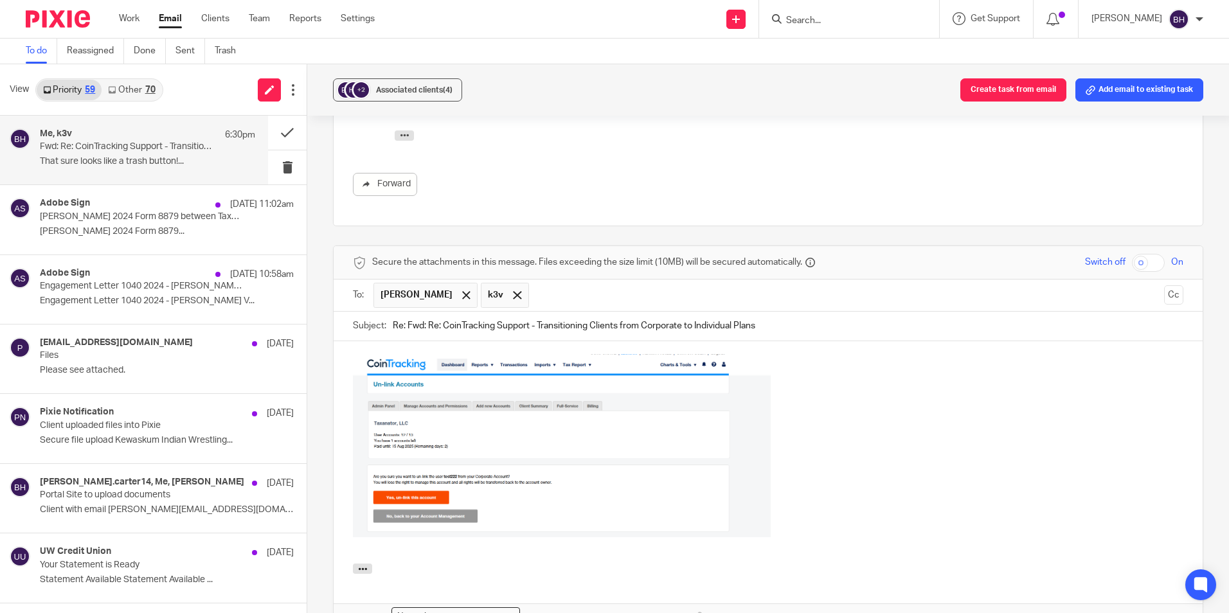
scroll to position [502, 0]
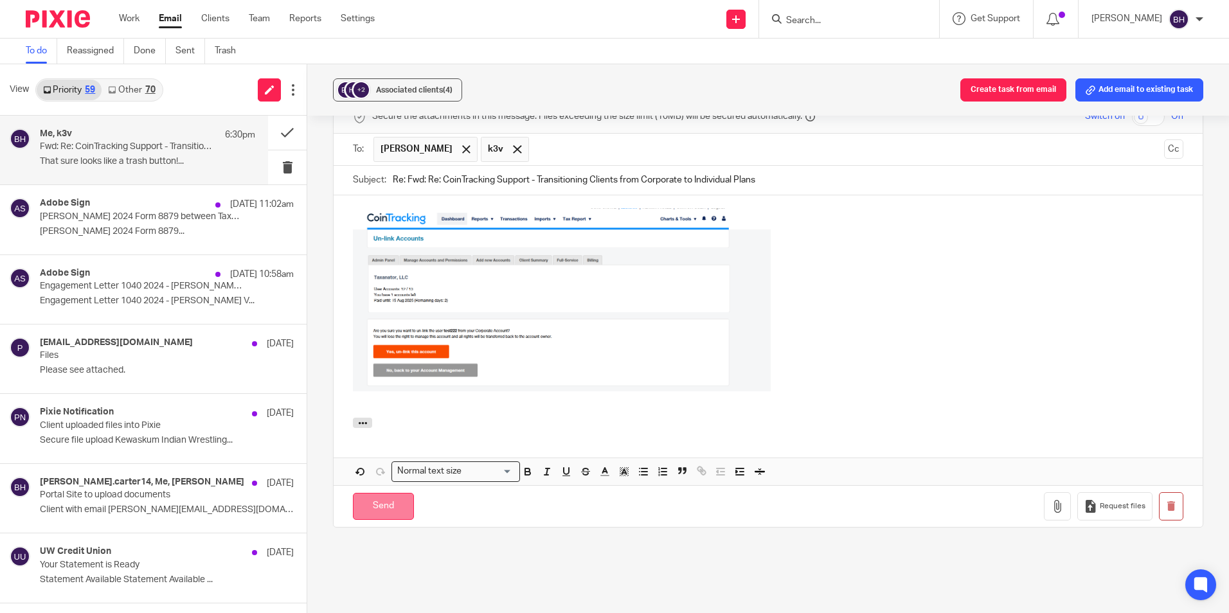
click at [377, 493] on input "Send" at bounding box center [383, 507] width 61 height 28
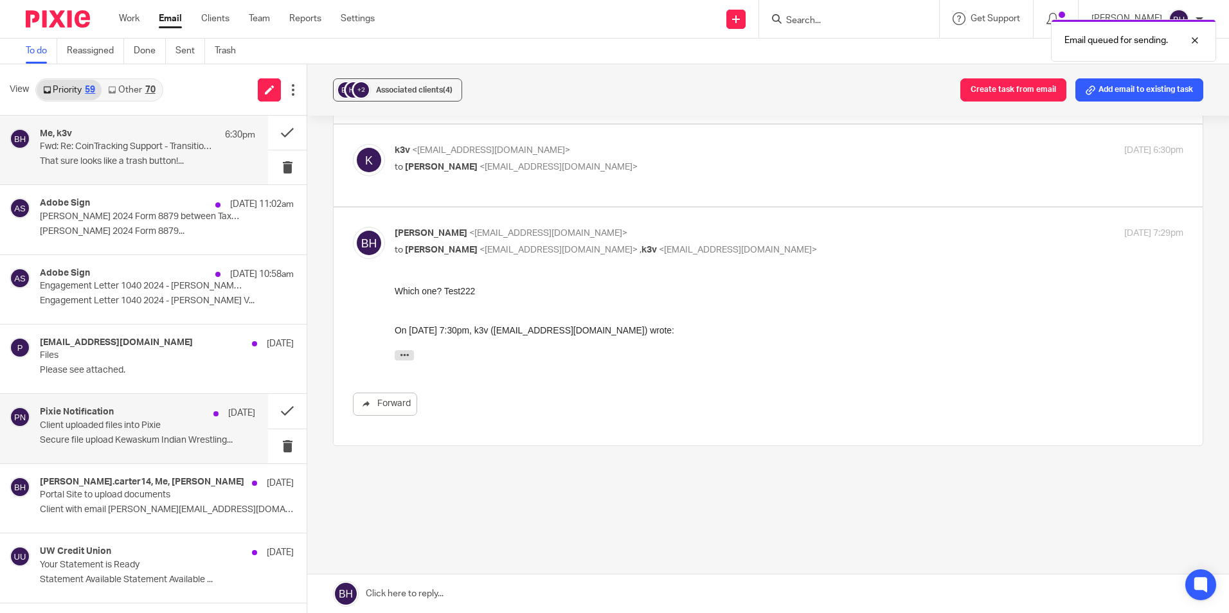
scroll to position [102, 0]
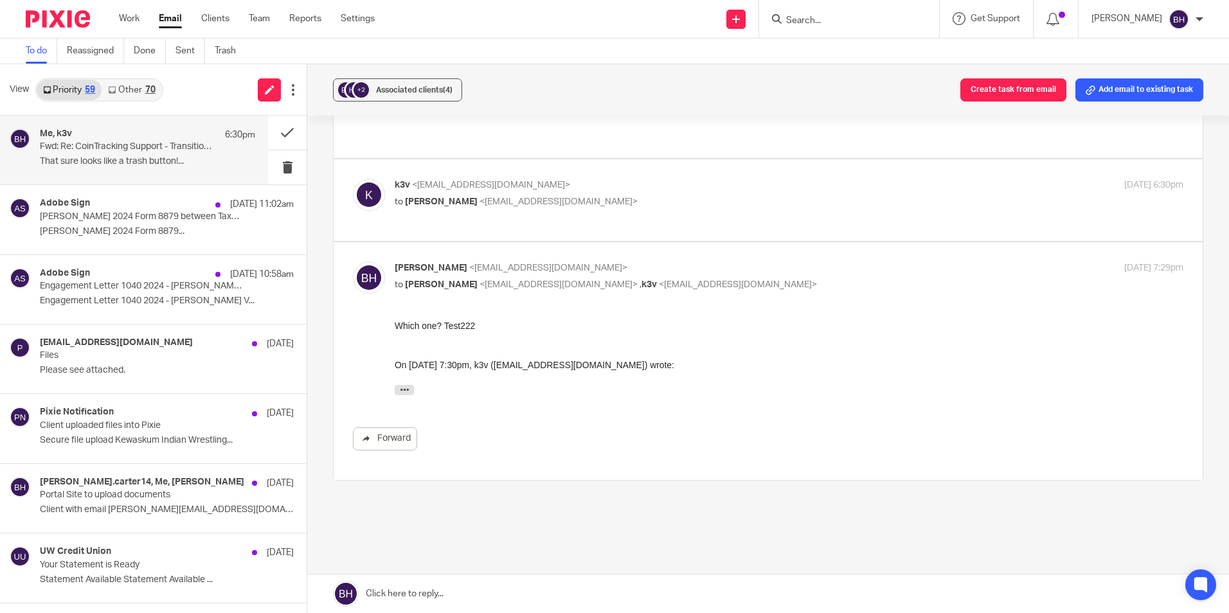
click at [450, 591] on link at bounding box center [767, 593] width 921 height 39
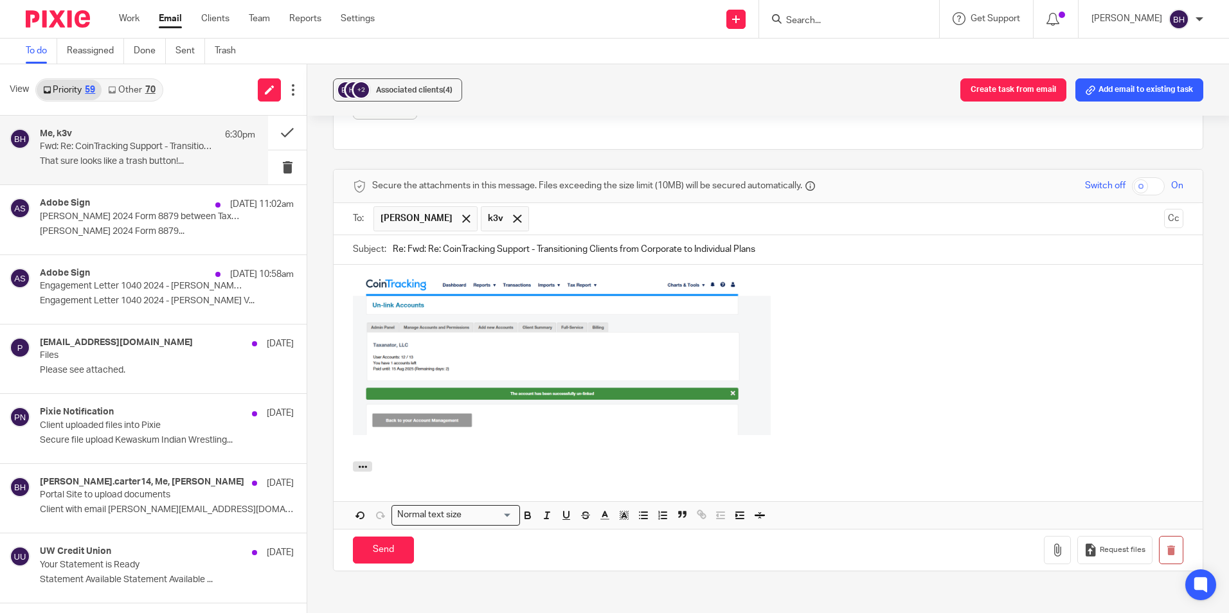
scroll to position [438, 0]
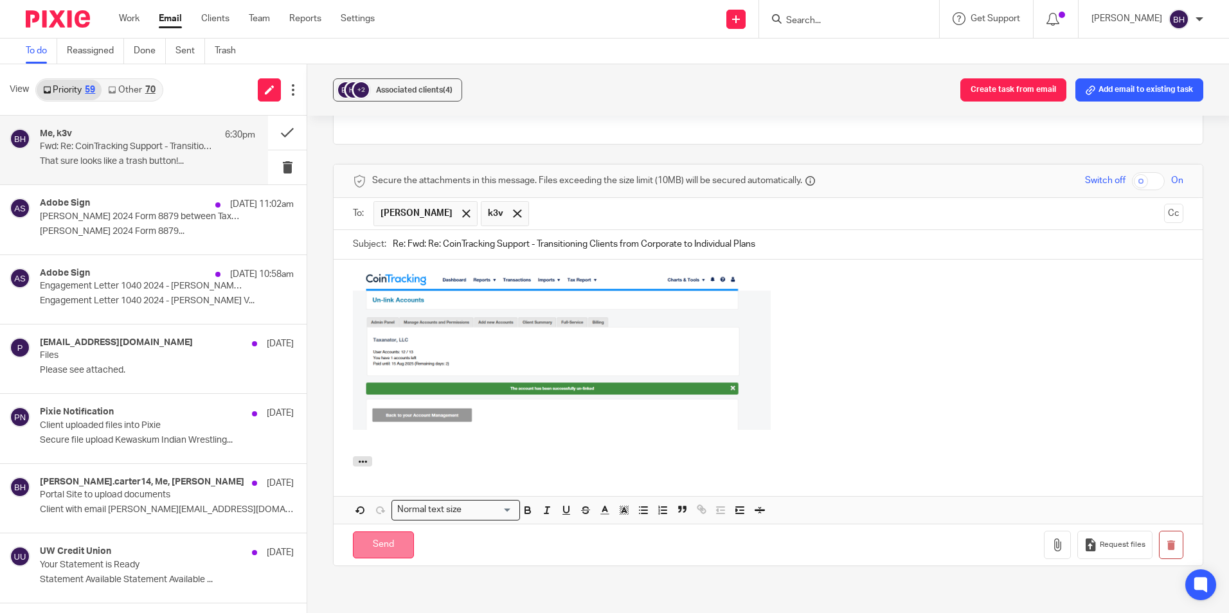
click at [375, 531] on input "Send" at bounding box center [383, 545] width 61 height 28
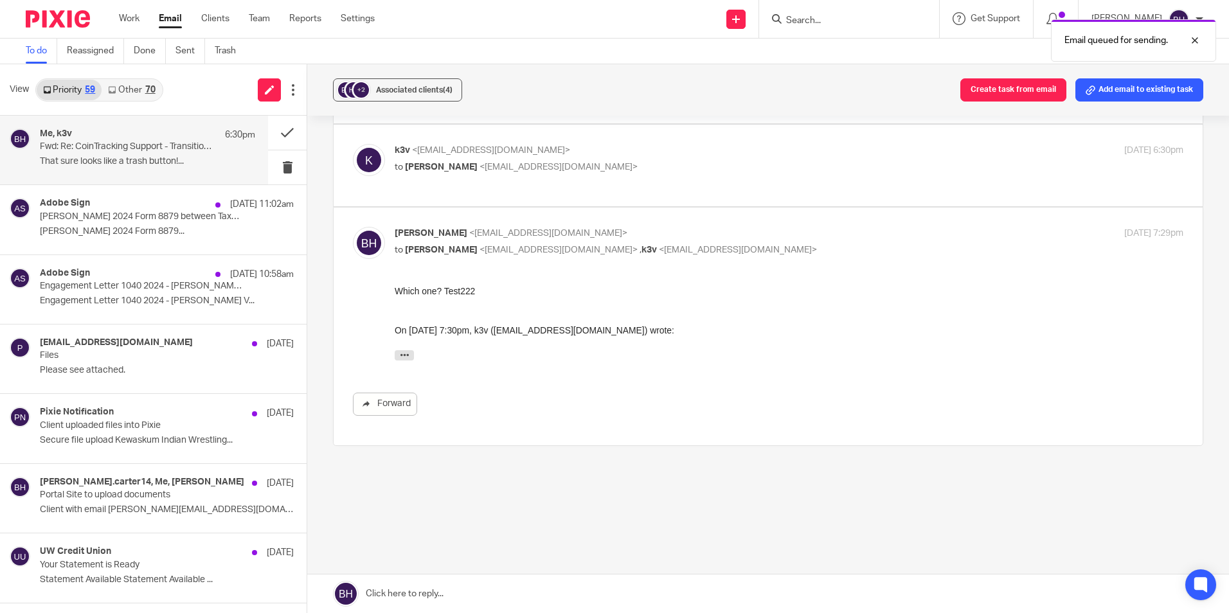
scroll to position [102, 0]
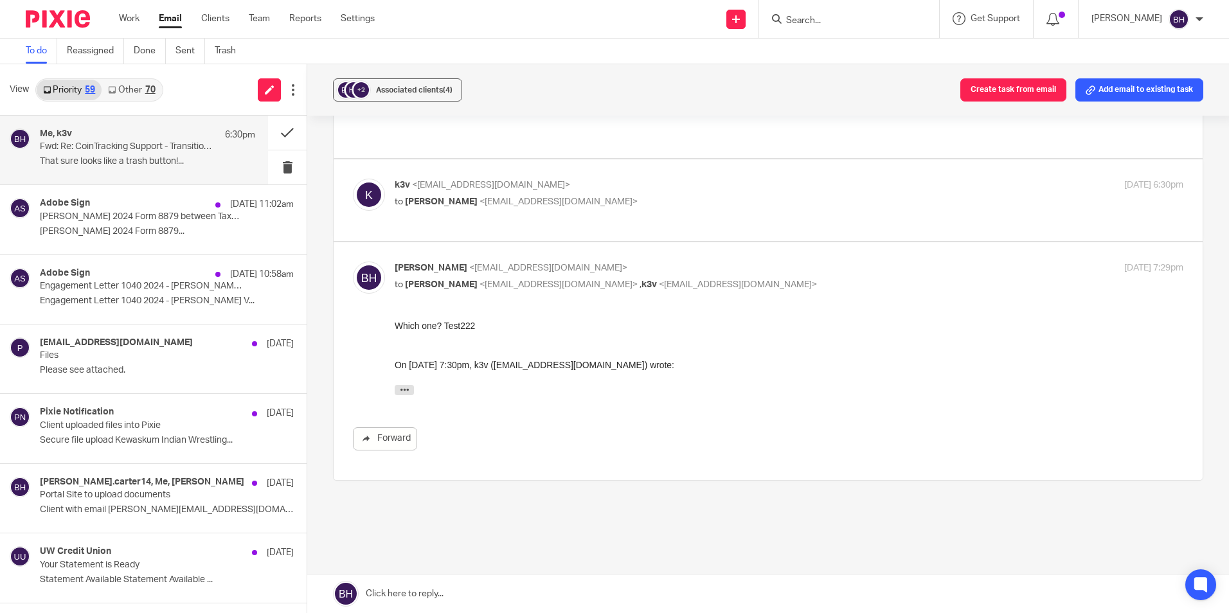
click at [142, 97] on link "Other 70" at bounding box center [132, 90] width 60 height 21
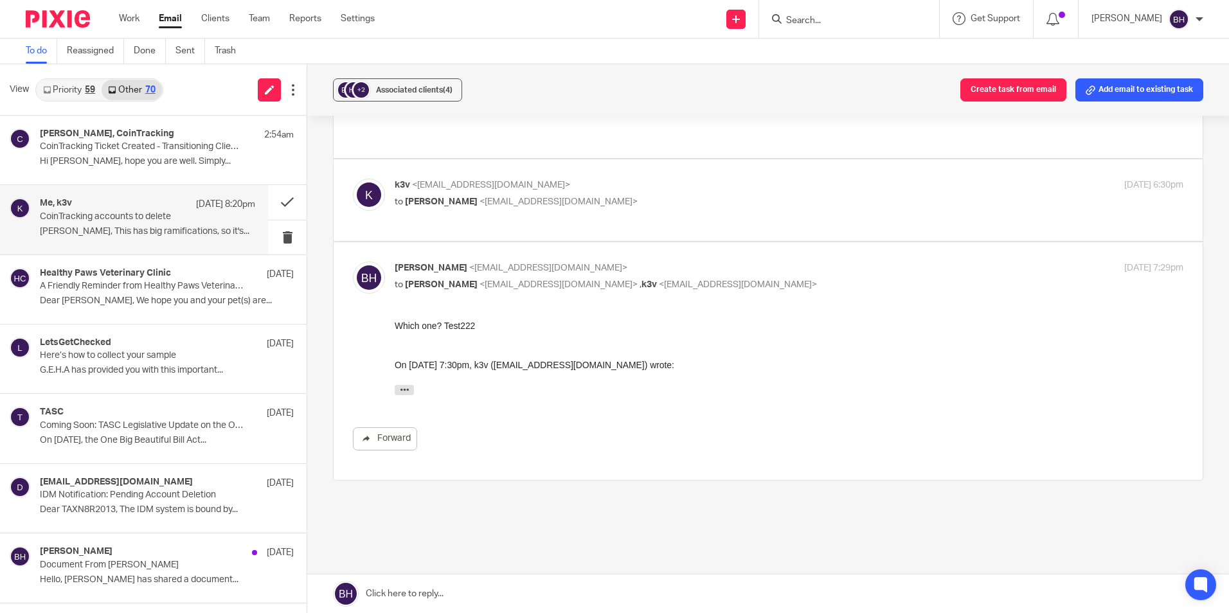
click at [125, 233] on p "[PERSON_NAME], This has big ramifications, so it's..." at bounding box center [147, 231] width 215 height 11
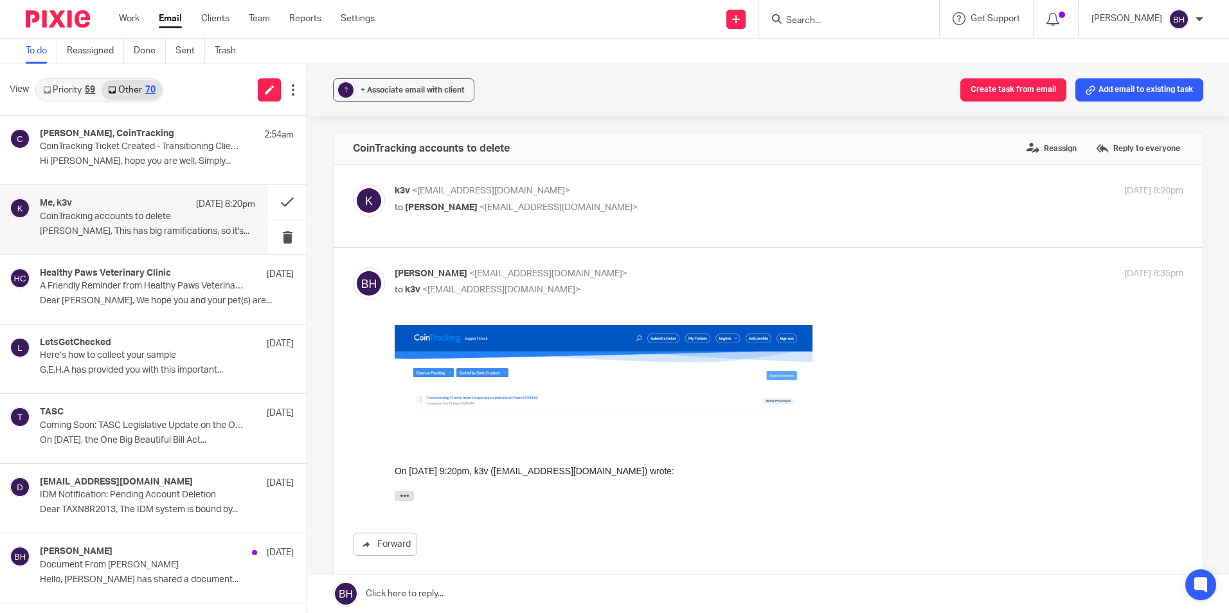
scroll to position [0, 0]
click at [517, 199] on div "k3v <[EMAIL_ADDRESS][DOMAIN_NAME]> to [PERSON_NAME] <[EMAIL_ADDRESS][DOMAIN_NAM…" at bounding box center [658, 199] width 526 height 30
checkbox input "true"
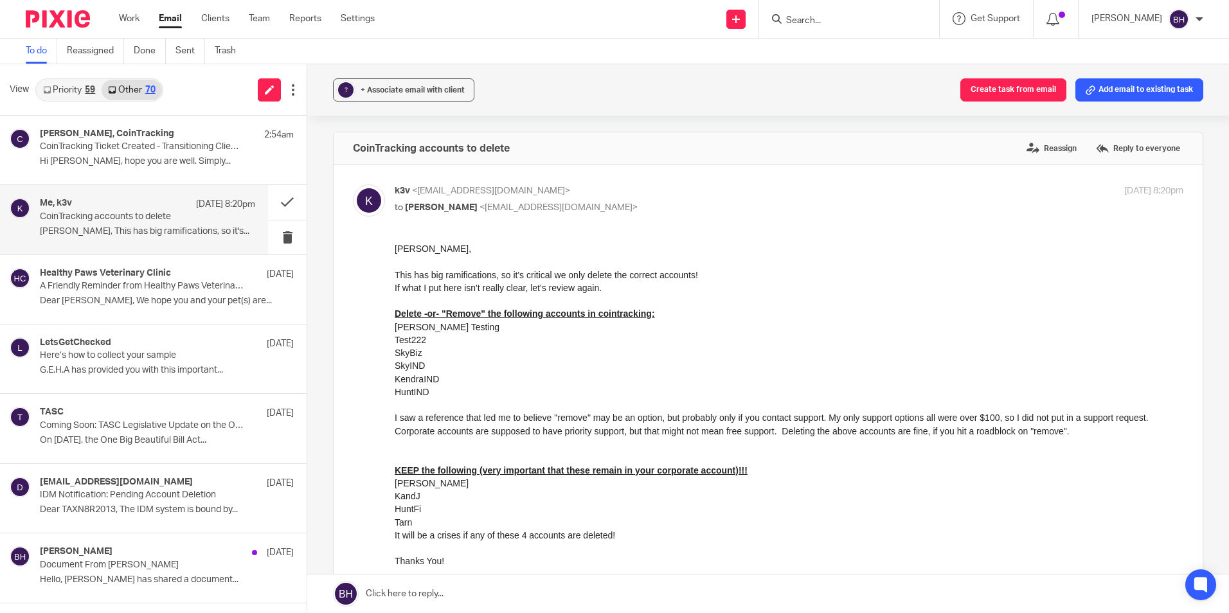
scroll to position [64, 0]
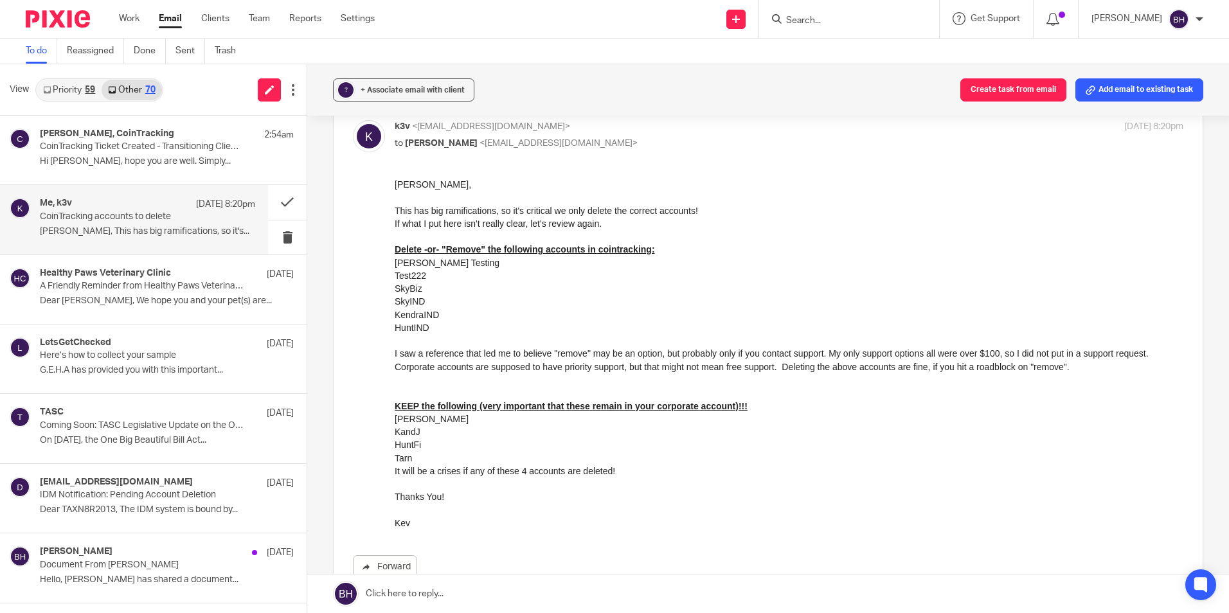
drag, startPoint x: 785, startPoint y: 427, endPoint x: 449, endPoint y: 304, distance: 357.4
drag, startPoint x: 395, startPoint y: 250, endPoint x: 457, endPoint y: 324, distance: 97.2
click at [457, 324] on div "[PERSON_NAME], This has big ramifications, so it's critical we only delete the …" at bounding box center [789, 353] width 788 height 351
copy div "Delete -or- "Remove" the following accounts in cointracking: [PERSON_NAME] Test…"
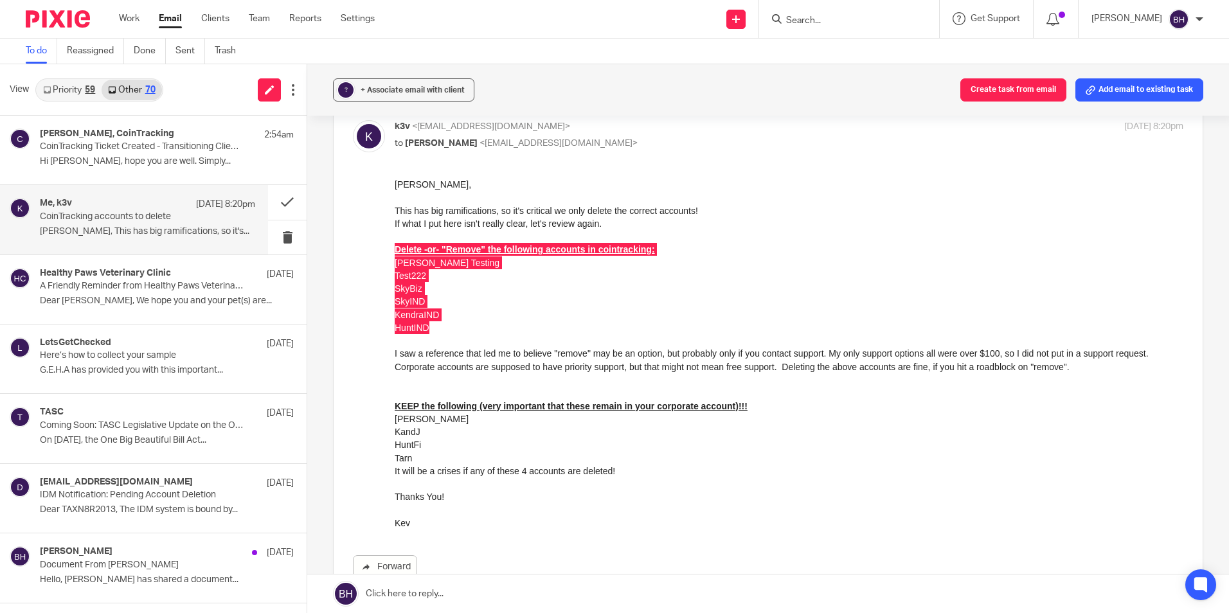
click at [433, 592] on link at bounding box center [767, 593] width 921 height 39
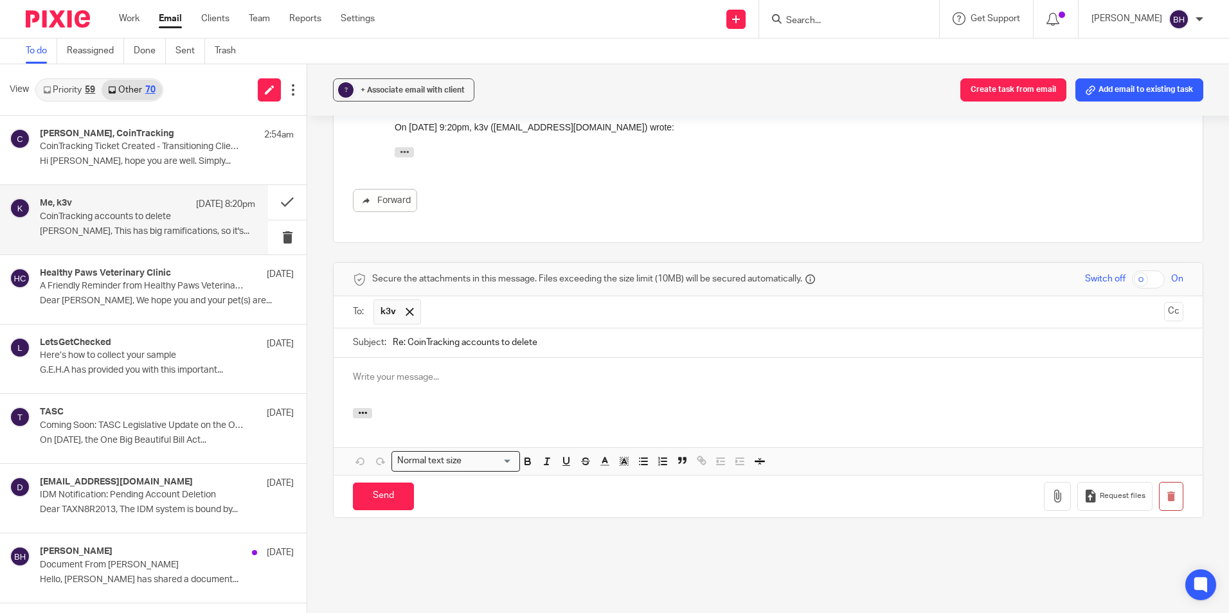
scroll to position [0, 0]
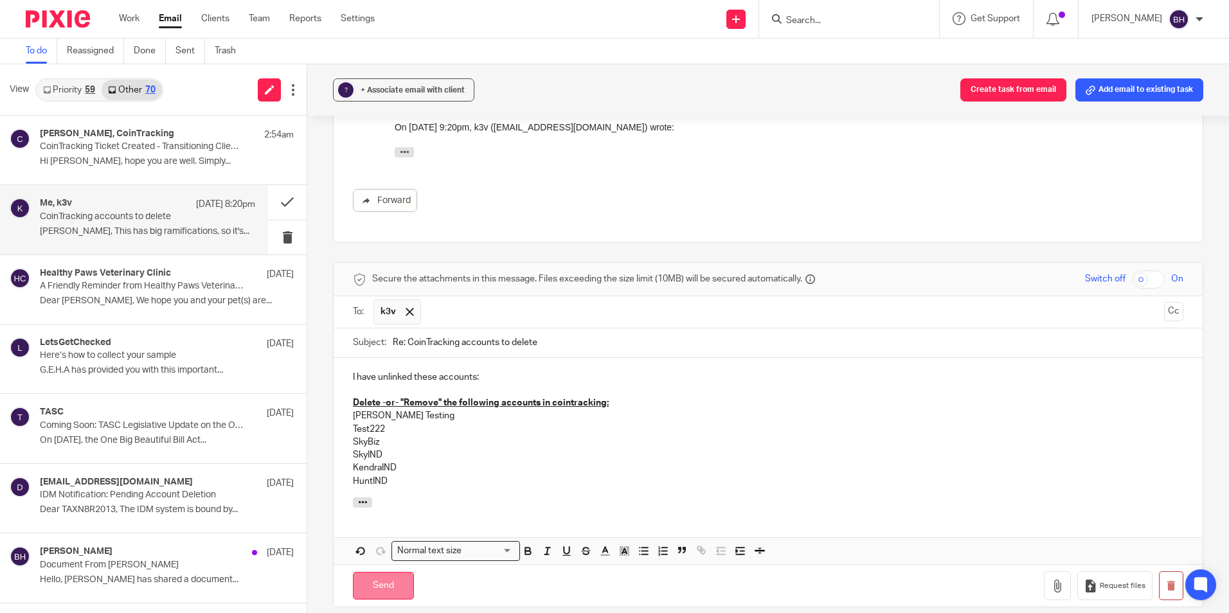
click at [390, 572] on input "Send" at bounding box center [383, 586] width 61 height 28
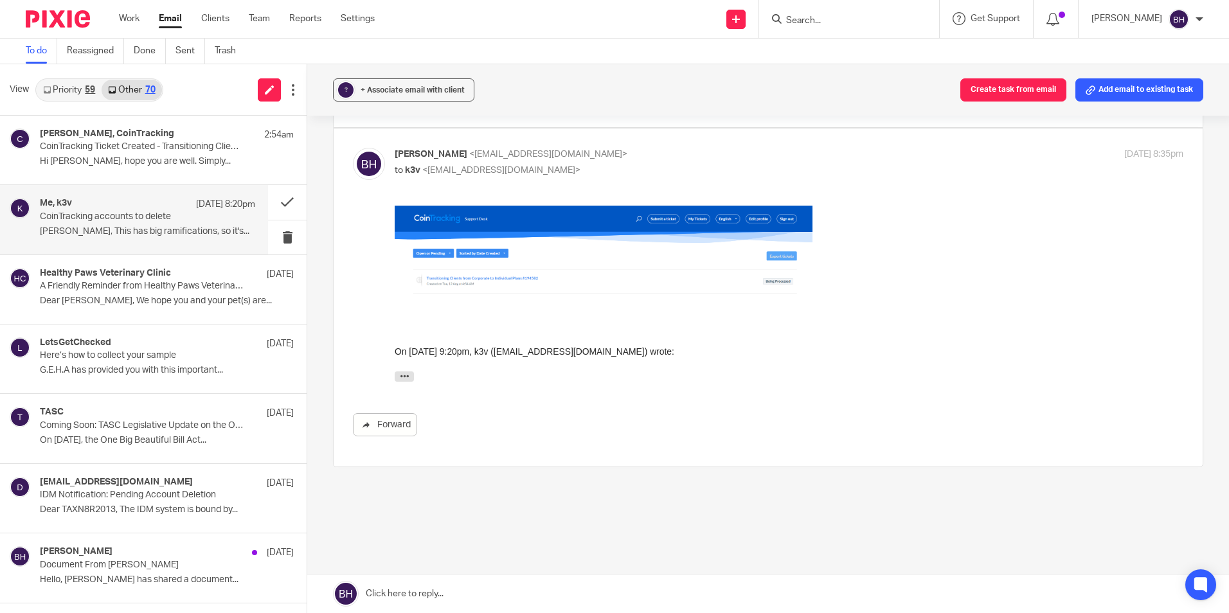
click at [432, 583] on link at bounding box center [767, 593] width 921 height 39
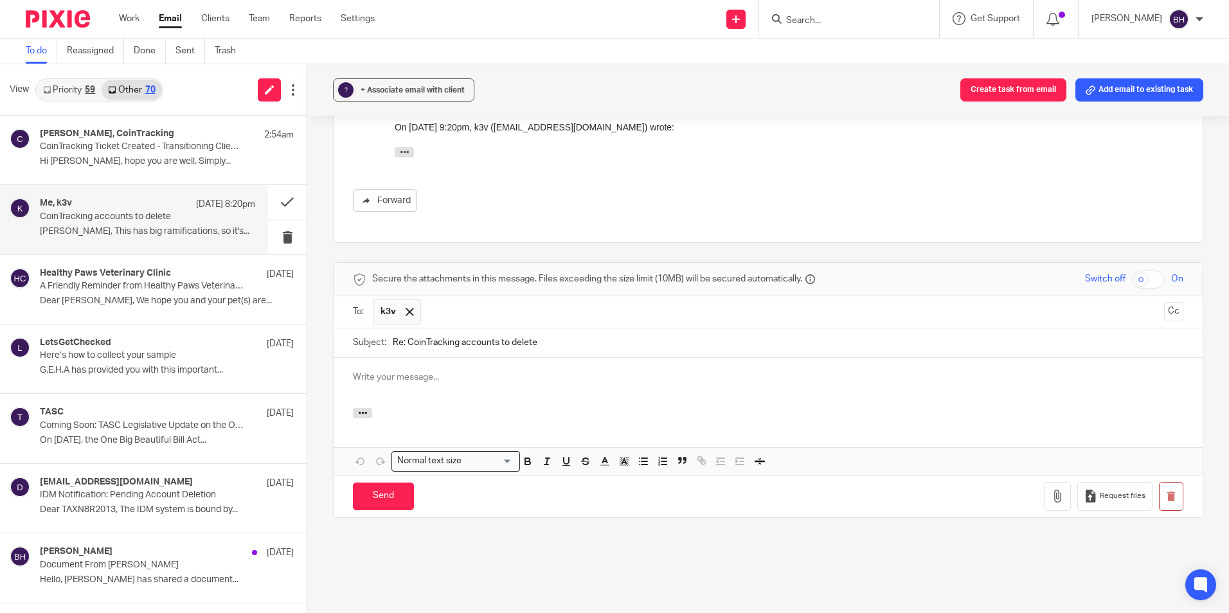
scroll to position [0, 0]
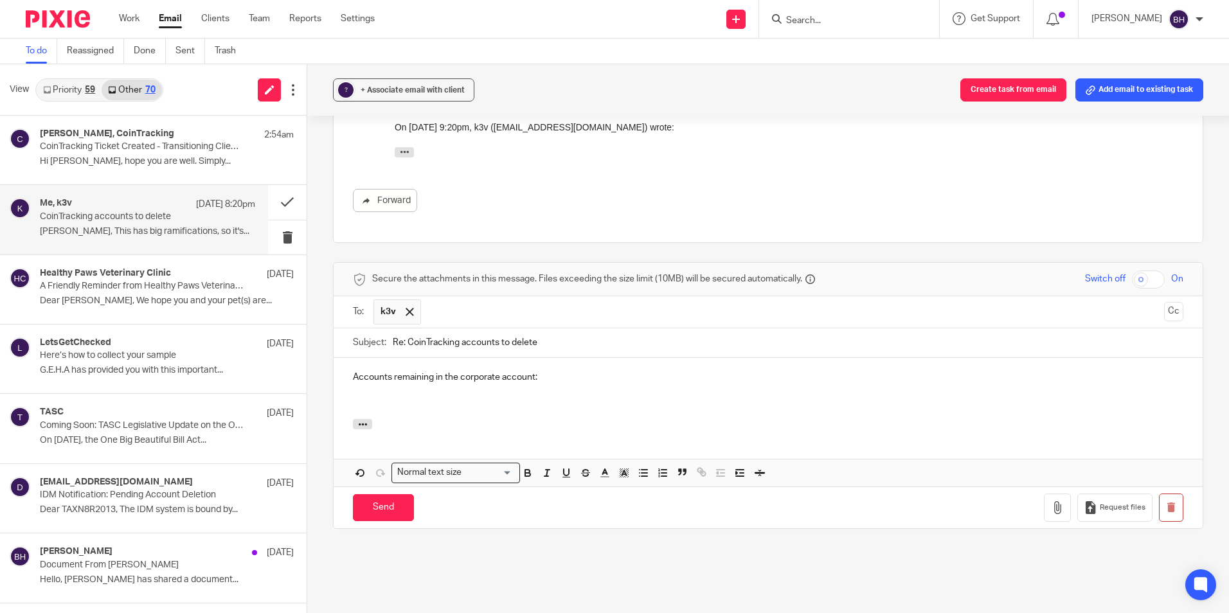
click at [350, 378] on div "Accounts remaining in the corporate account:" at bounding box center [767, 389] width 869 height 62
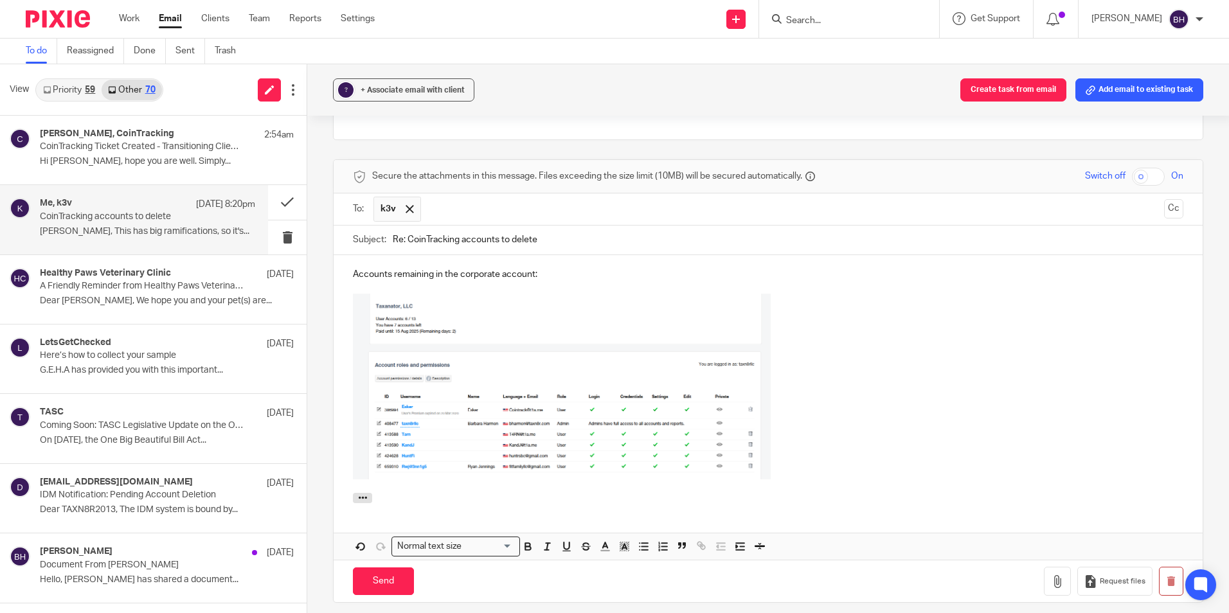
scroll to position [895, 0]
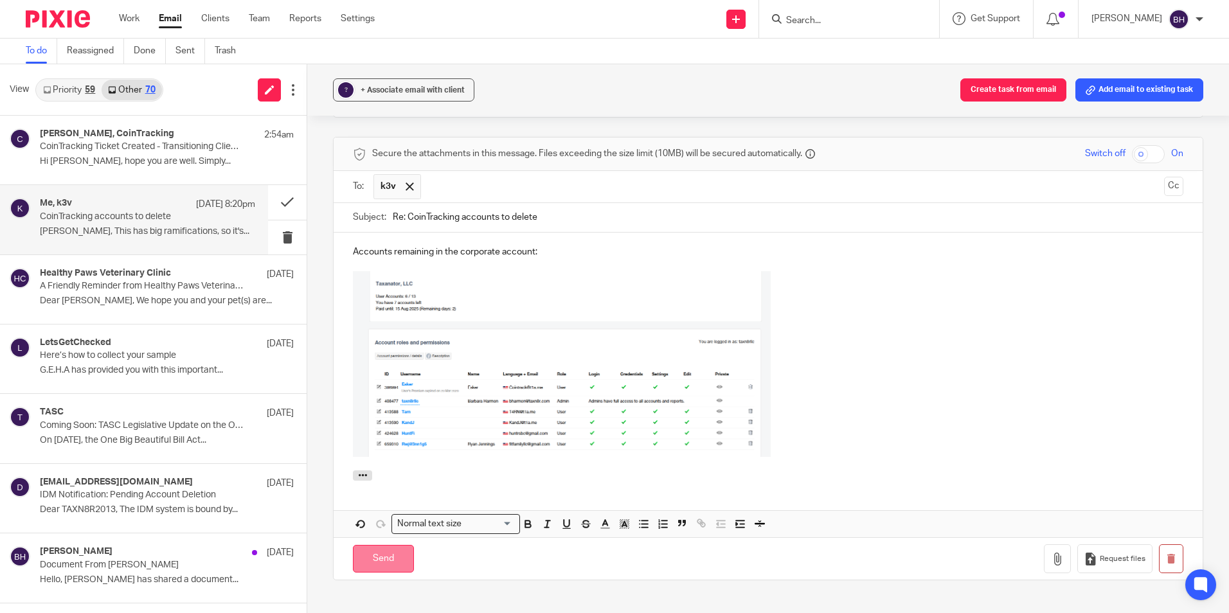
click at [392, 545] on input "Send" at bounding box center [383, 559] width 61 height 28
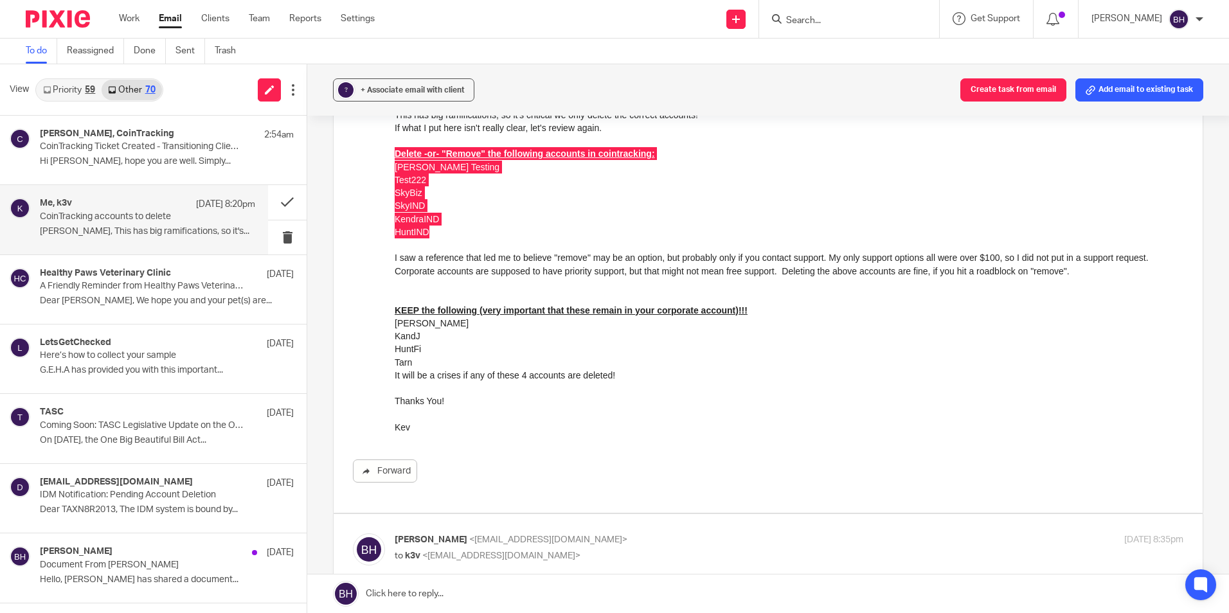
scroll to position [96, 0]
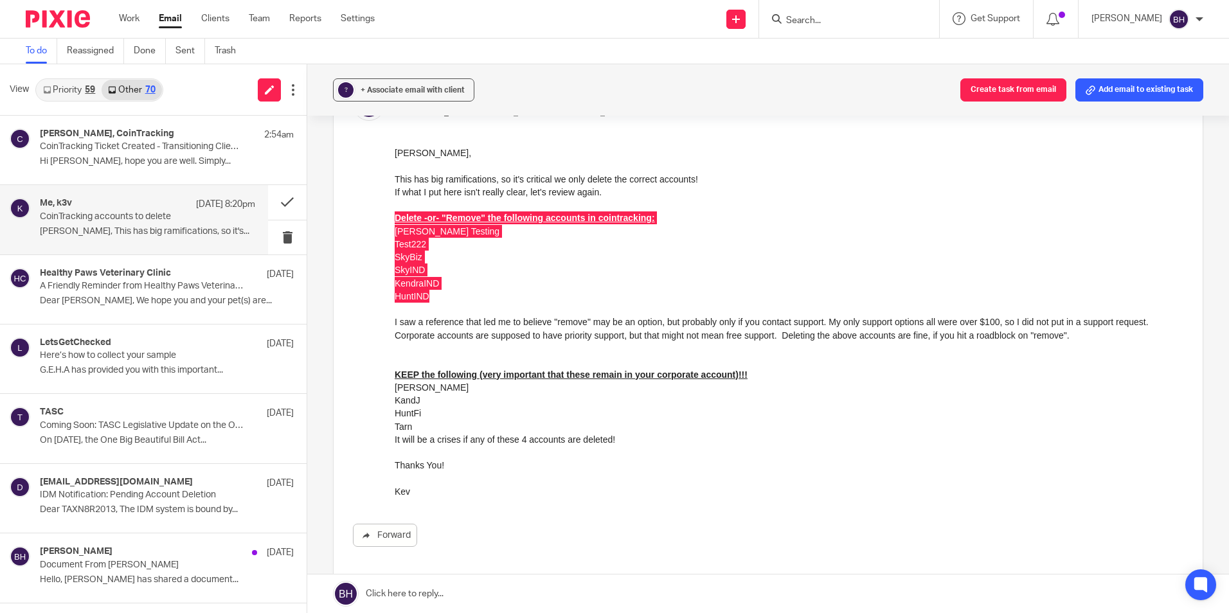
click at [441, 599] on link at bounding box center [767, 593] width 921 height 39
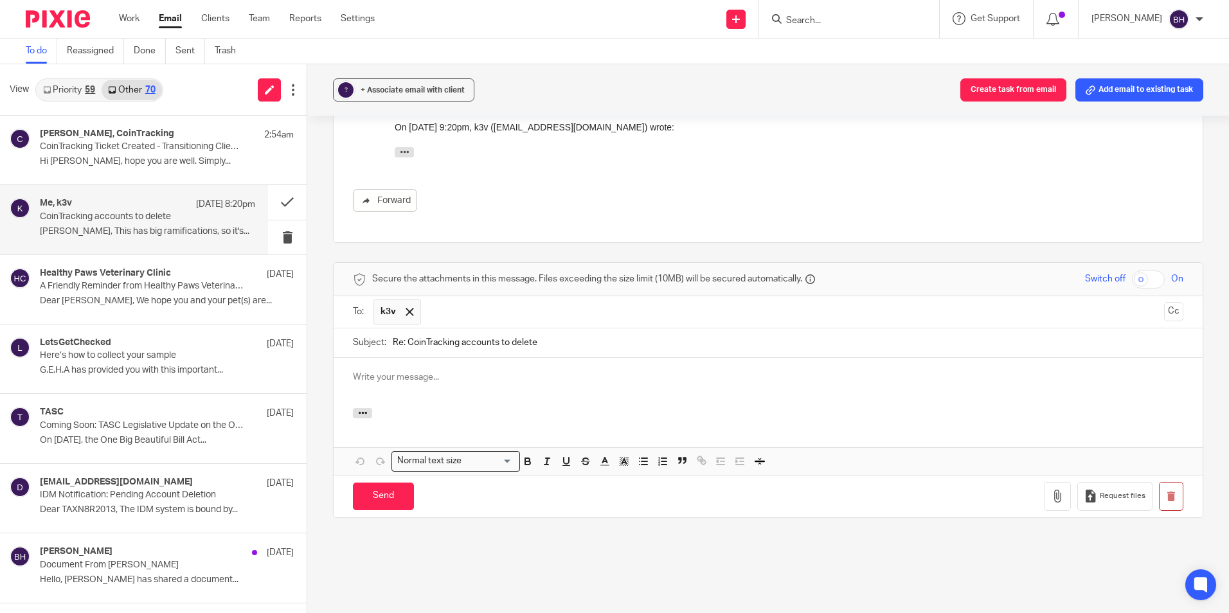
scroll to position [0, 0]
click at [389, 358] on div at bounding box center [767, 383] width 869 height 50
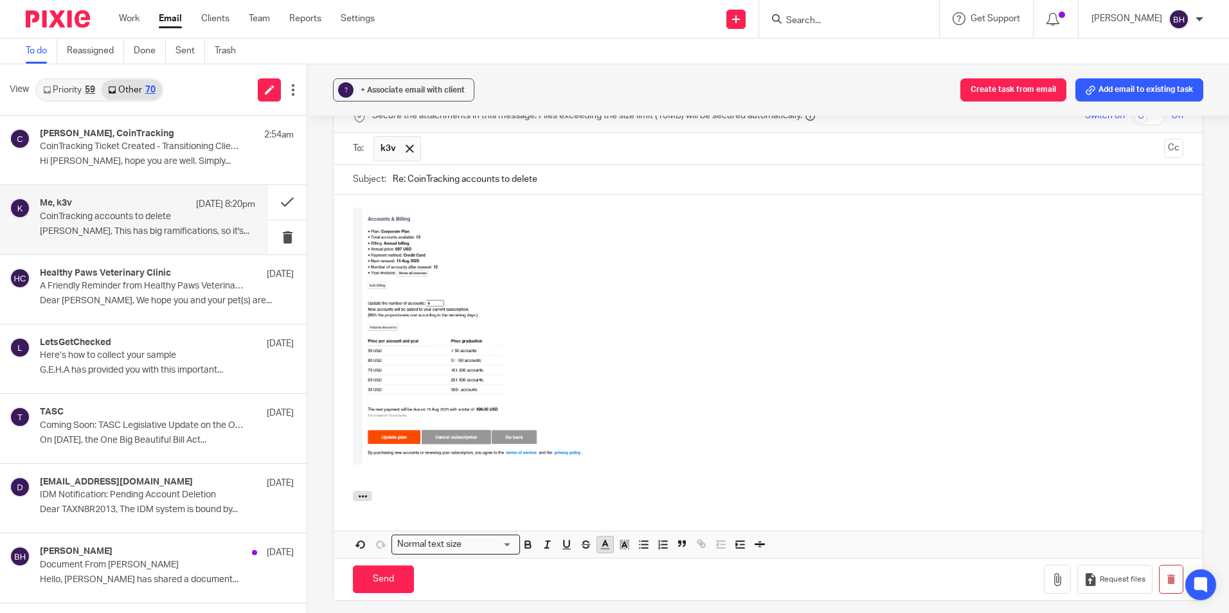
scroll to position [959, 0]
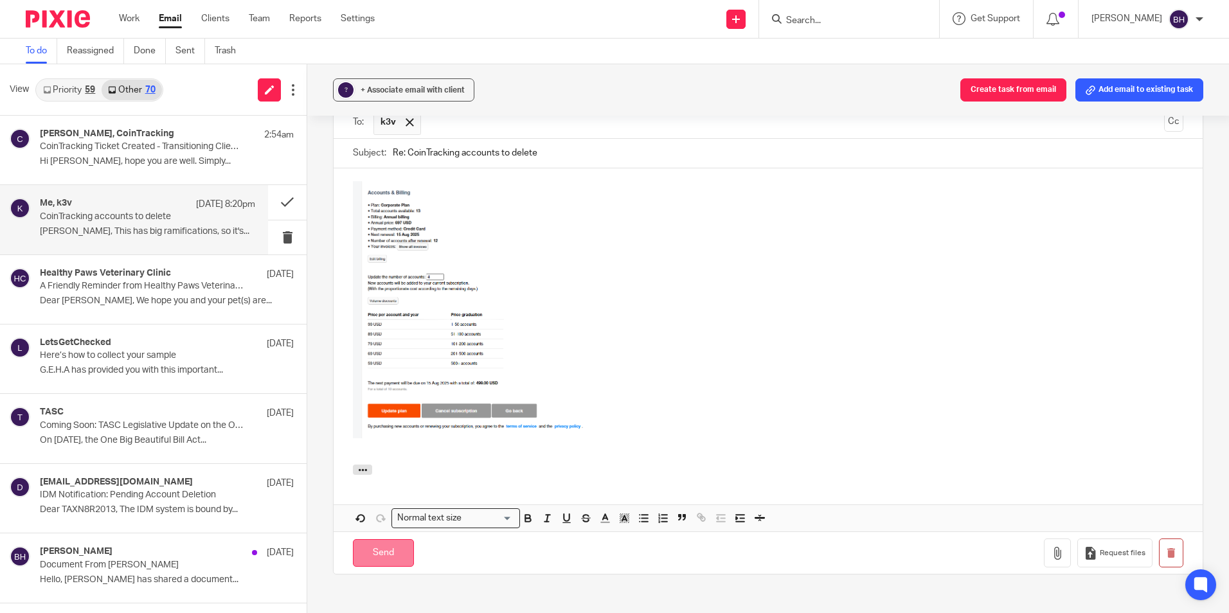
click at [374, 539] on input "Send" at bounding box center [383, 553] width 61 height 28
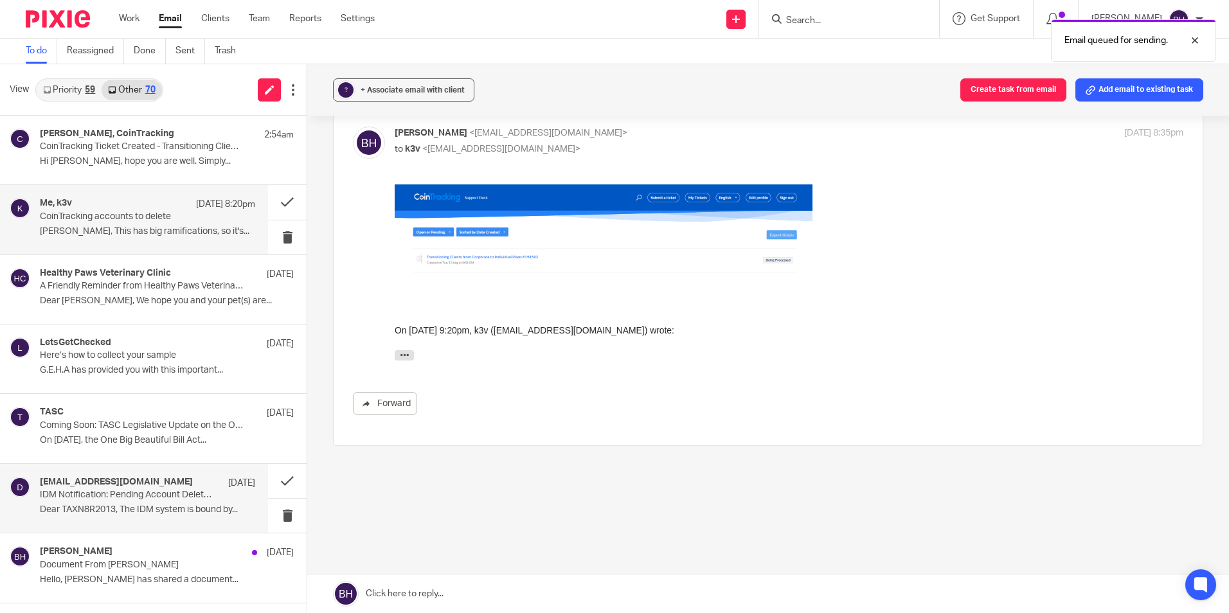
scroll to position [546, 0]
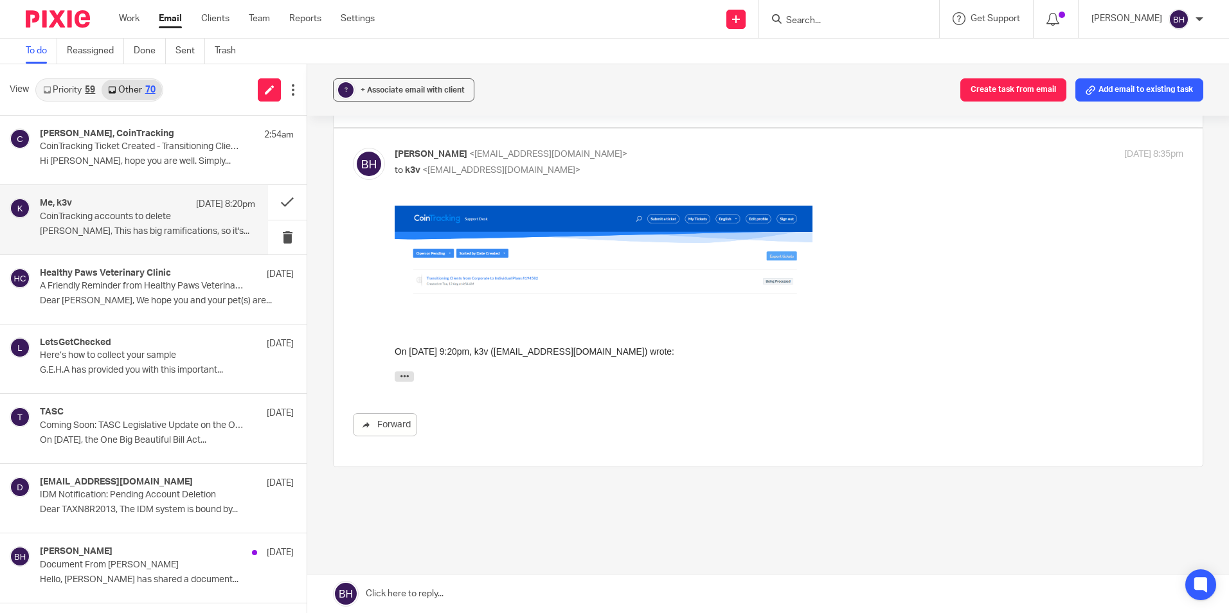
click at [687, 84] on div "? + Associate email with client Create task from email Add email to existing ta…" at bounding box center [767, 89] width 921 height 51
click at [1151, 17] on p "[PERSON_NAME]" at bounding box center [1126, 18] width 71 height 13
click at [1132, 92] on span "Logout" at bounding box center [1143, 89] width 29 height 9
